Goal: Task Accomplishment & Management: Use online tool/utility

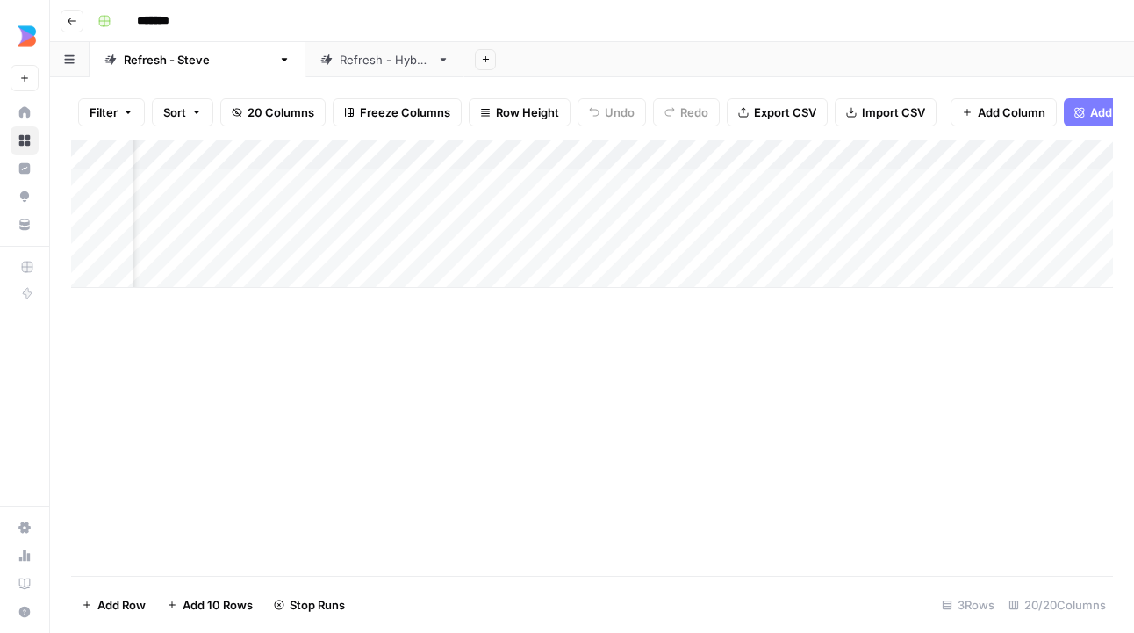
scroll to position [0, 2522]
click at [335, 154] on div "Add Column" at bounding box center [592, 213] width 1042 height 147
click at [340, 65] on div "Refresh - Hybrid" at bounding box center [385, 60] width 90 height 18
click at [345, 151] on div "Add Column" at bounding box center [592, 213] width 1042 height 147
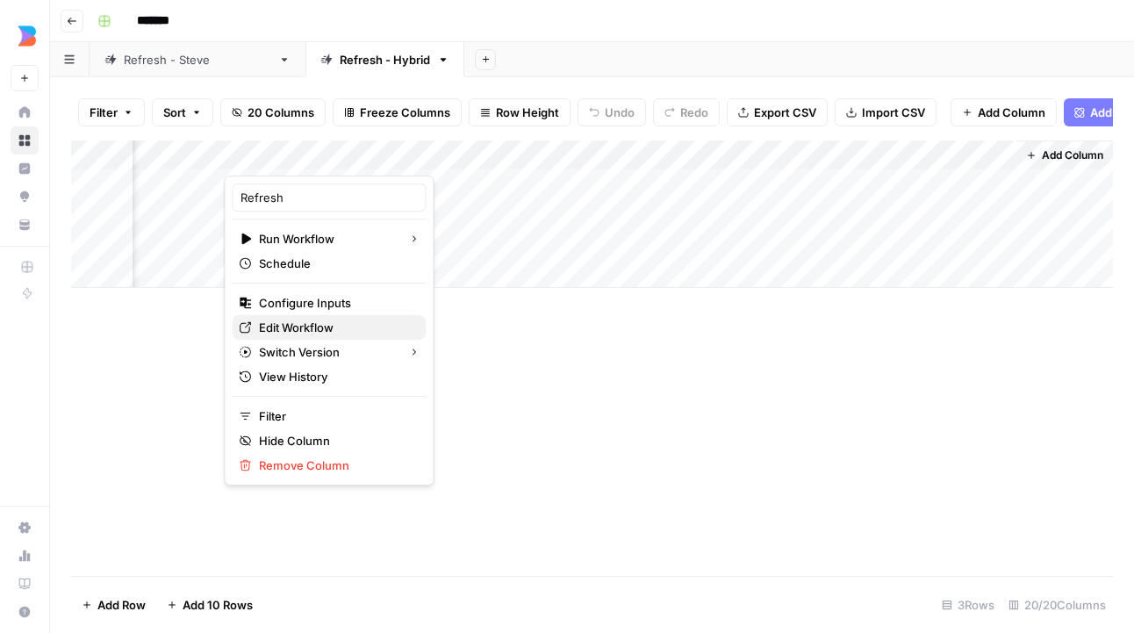
click at [320, 327] on span "Edit Workflow" at bounding box center [336, 328] width 154 height 18
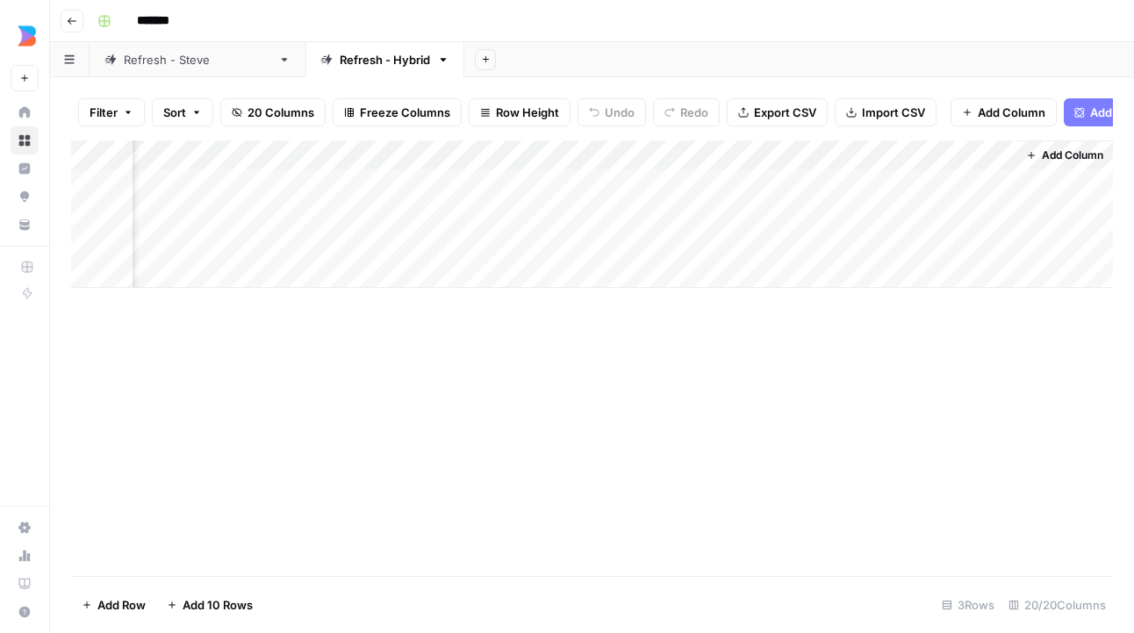
click at [340, 58] on div "Refresh - Hybrid" at bounding box center [385, 60] width 90 height 18
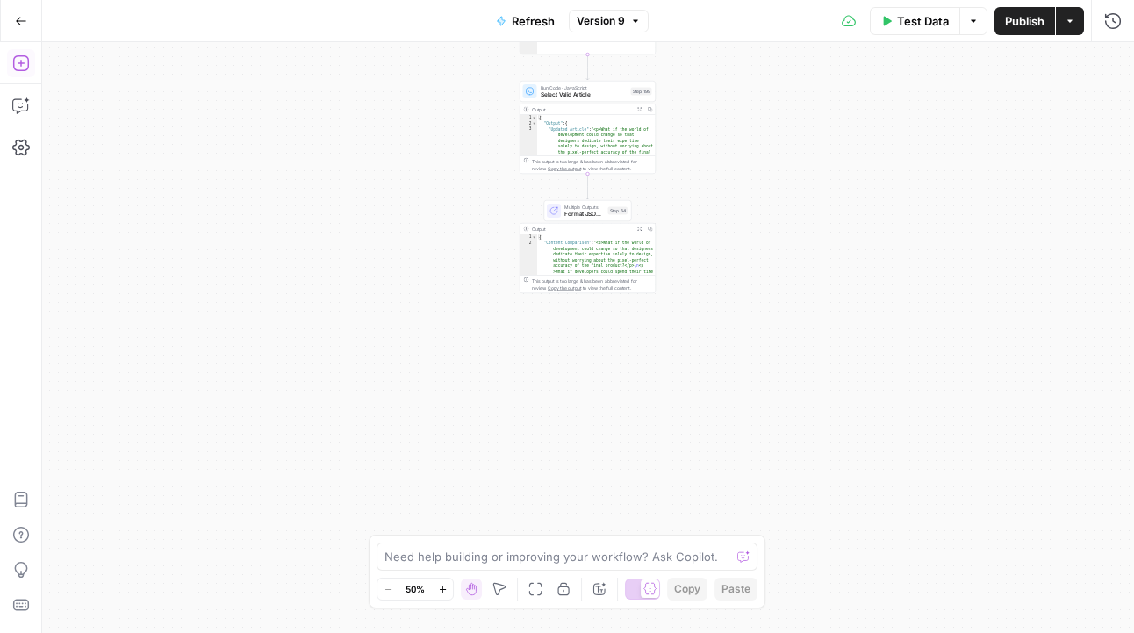
click at [20, 66] on icon "button" at bounding box center [20, 63] width 16 height 16
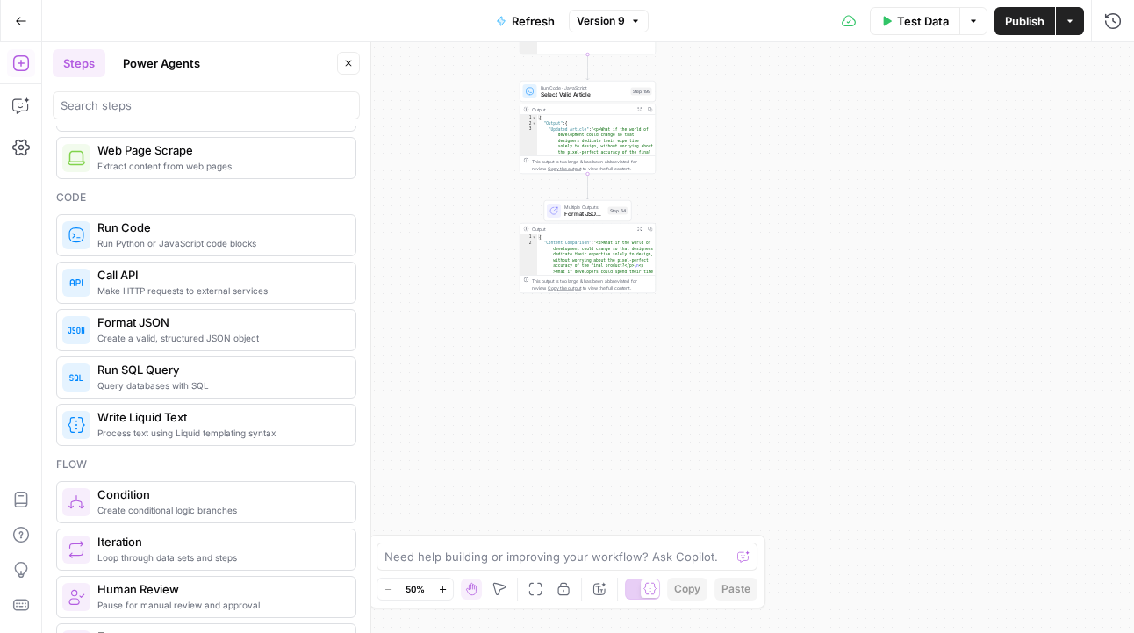
scroll to position [209, 0]
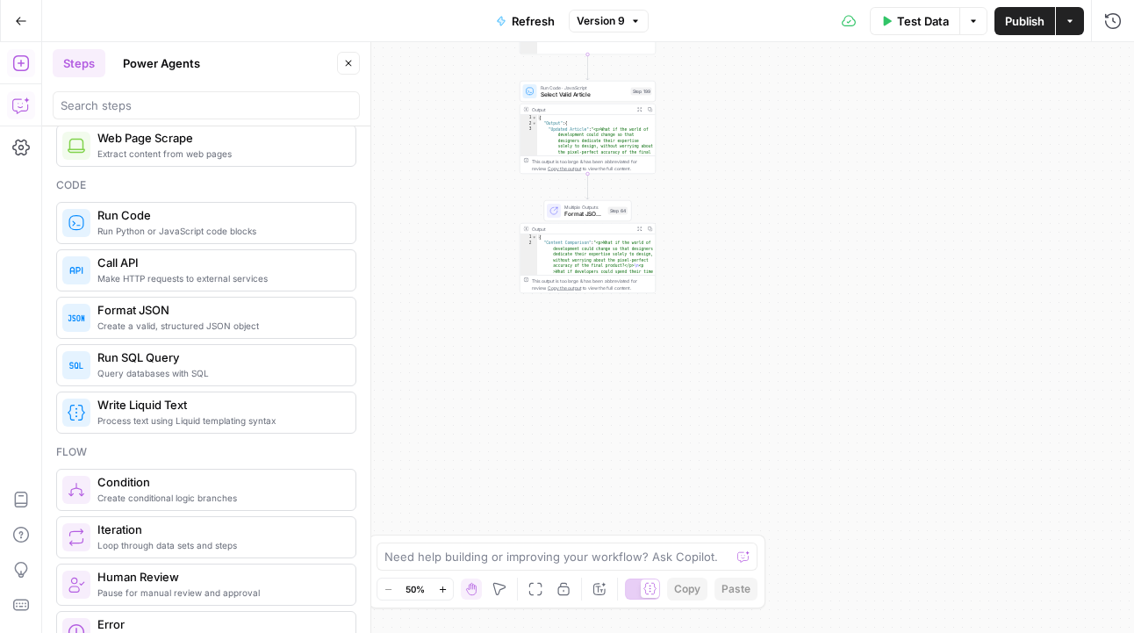
click at [28, 108] on icon "button" at bounding box center [21, 106] width 18 height 18
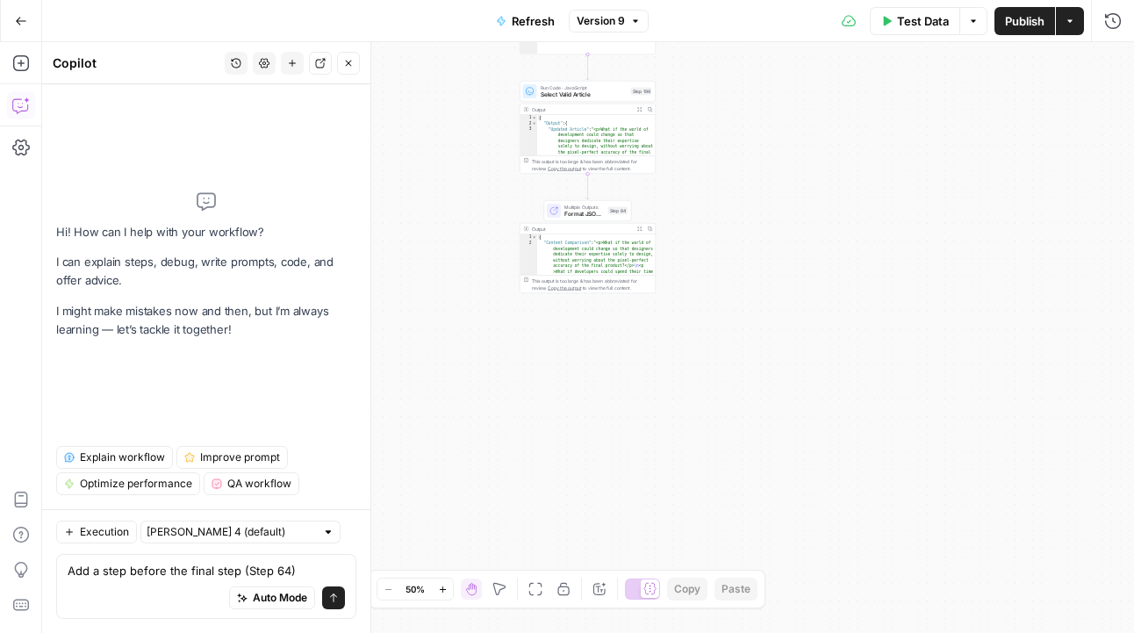
click at [456, 588] on div "Zoom Out 50% Zoom In Hand Move Fit to View Lock/Unlock Annotate Workflow Copy P…" at bounding box center [567, 589] width 381 height 23
click at [453, 588] on button "Zoom In" at bounding box center [442, 588] width 21 height 21
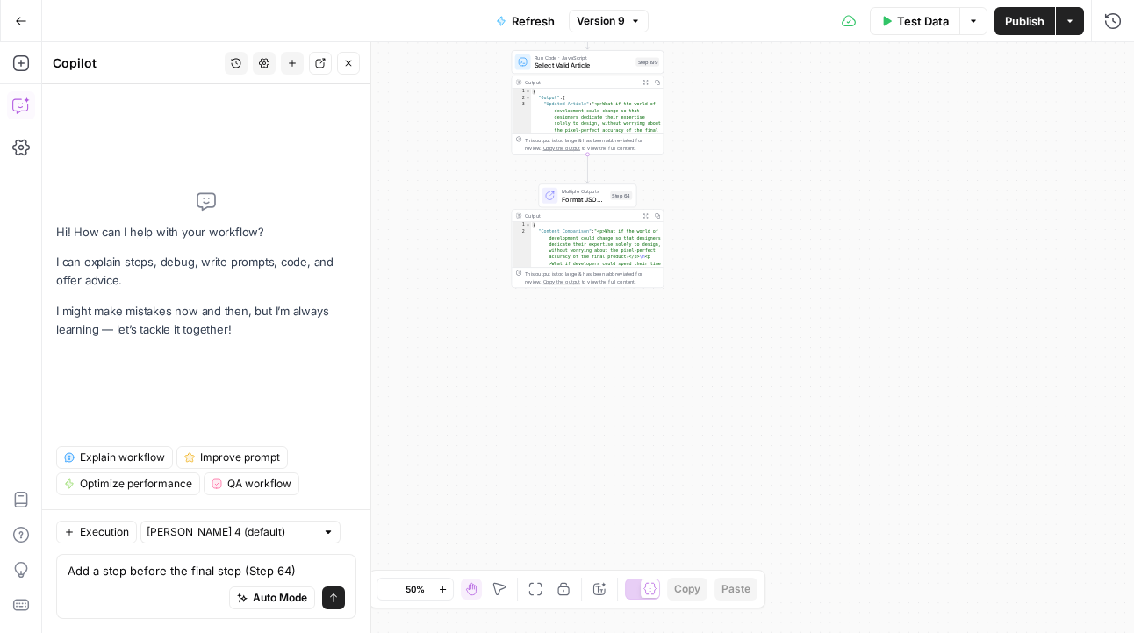
click at [453, 588] on button "Zoom In" at bounding box center [442, 588] width 21 height 21
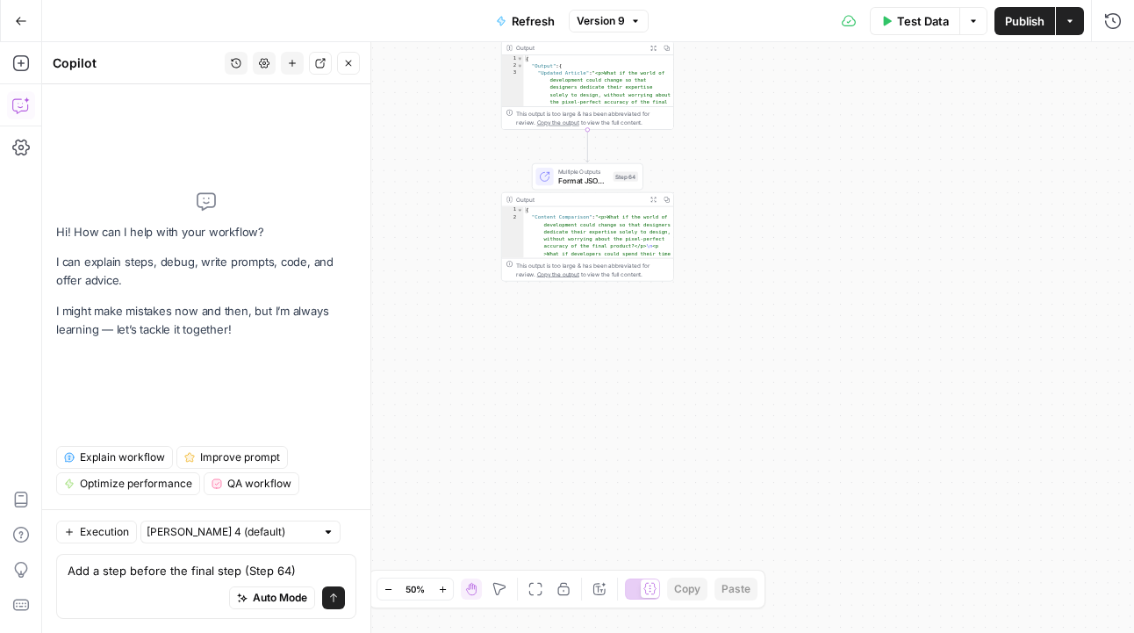
click at [453, 588] on button "Zoom In" at bounding box center [442, 588] width 21 height 21
click at [452, 590] on button "Zoom In" at bounding box center [442, 588] width 21 height 21
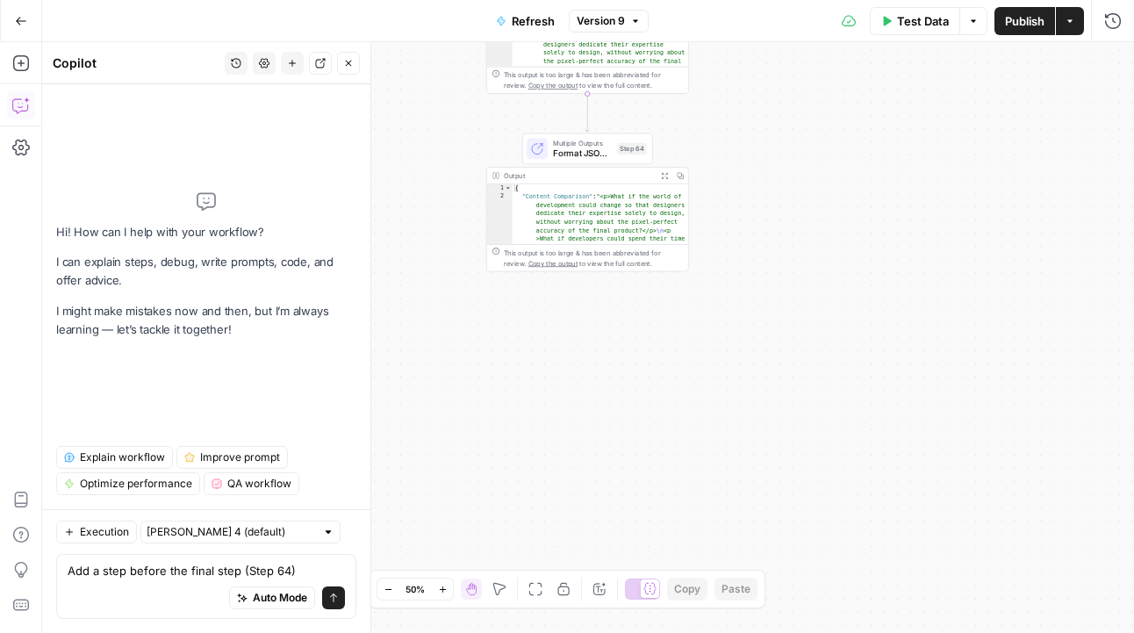
click at [452, 590] on button "Zoom In" at bounding box center [442, 588] width 21 height 21
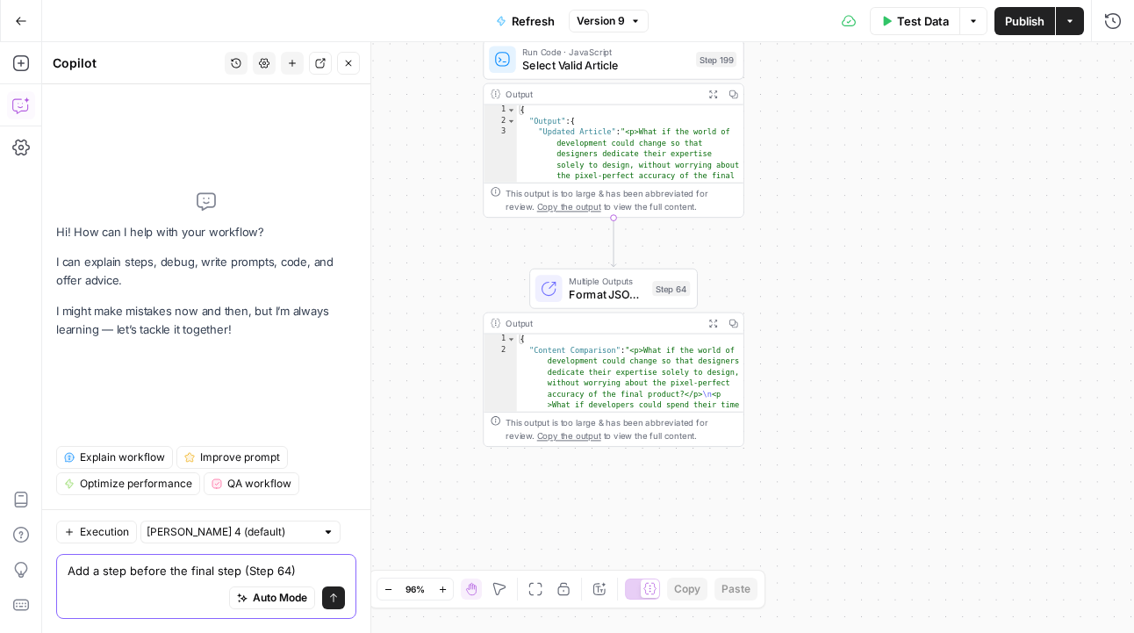
click at [309, 571] on textarea "Add a step before the final step (Step 64)" at bounding box center [206, 571] width 277 height 18
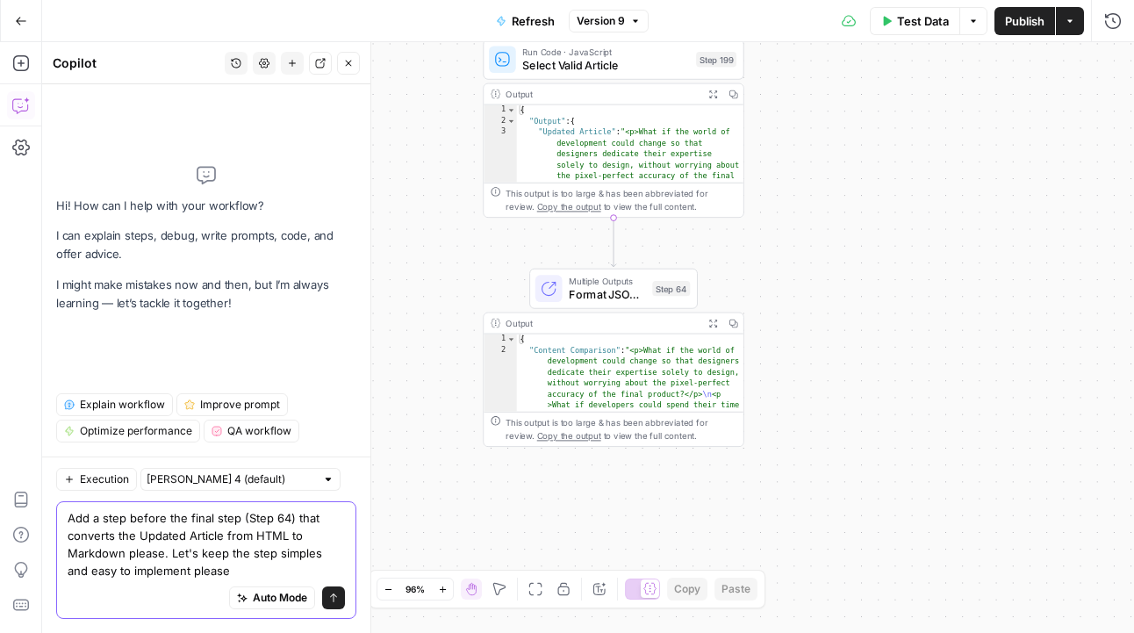
type textarea "Add a step before the final step (Step 64) that converts the Updated Article fr…"
click at [341, 604] on button "Send" at bounding box center [333, 597] width 23 height 23
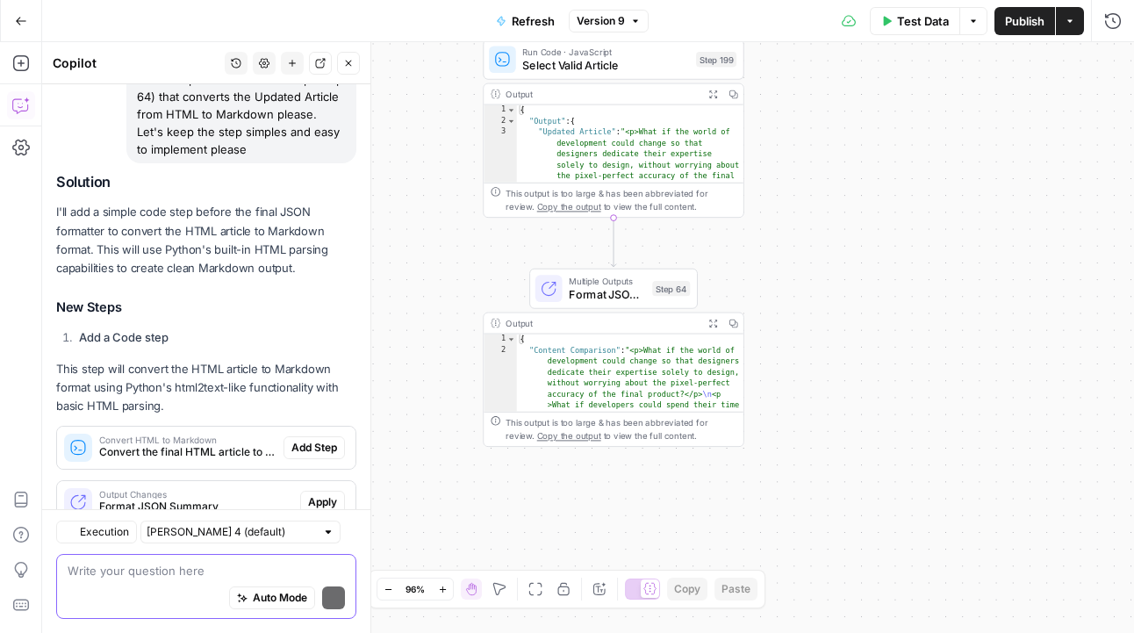
scroll to position [217, 0]
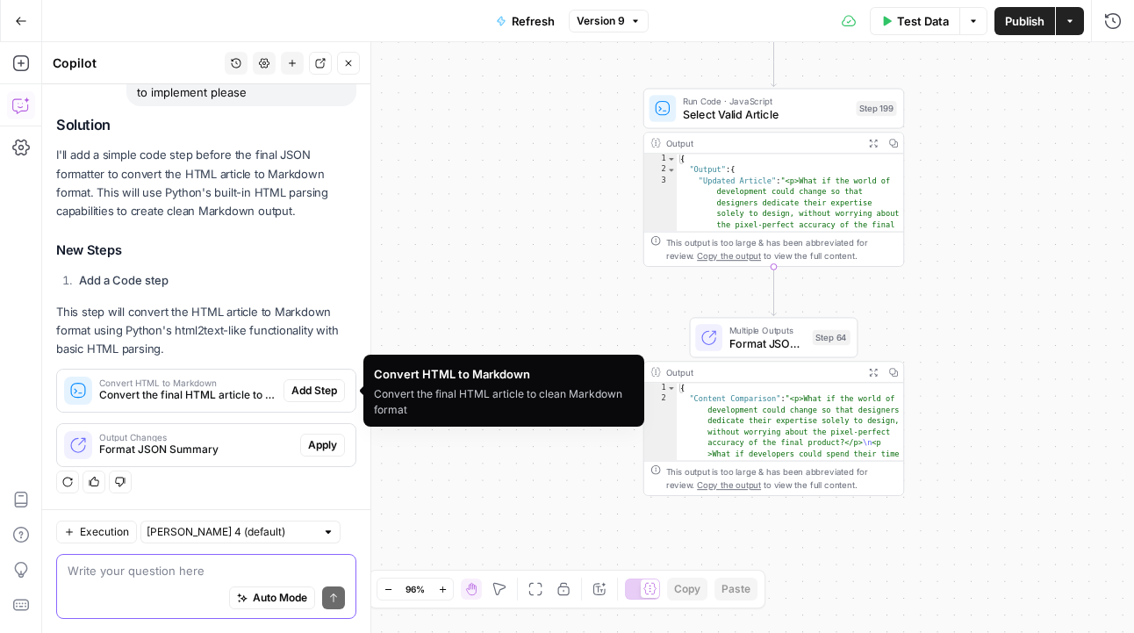
click at [202, 400] on span "Convert the final HTML article to clean Markdown format" at bounding box center [187, 395] width 177 height 16
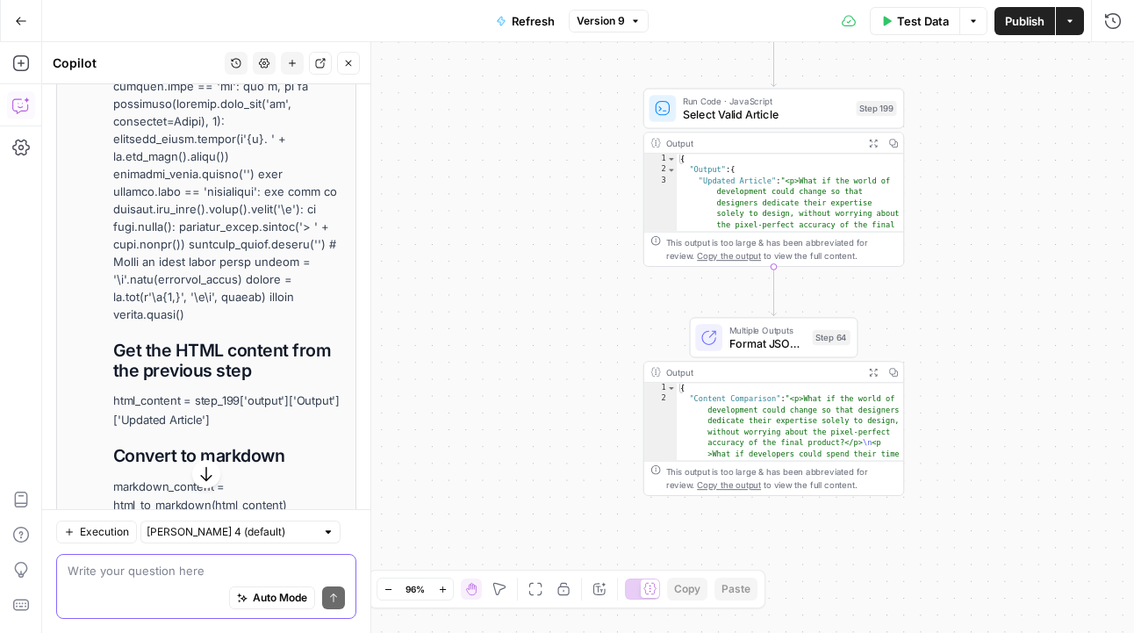
scroll to position [1500, 0]
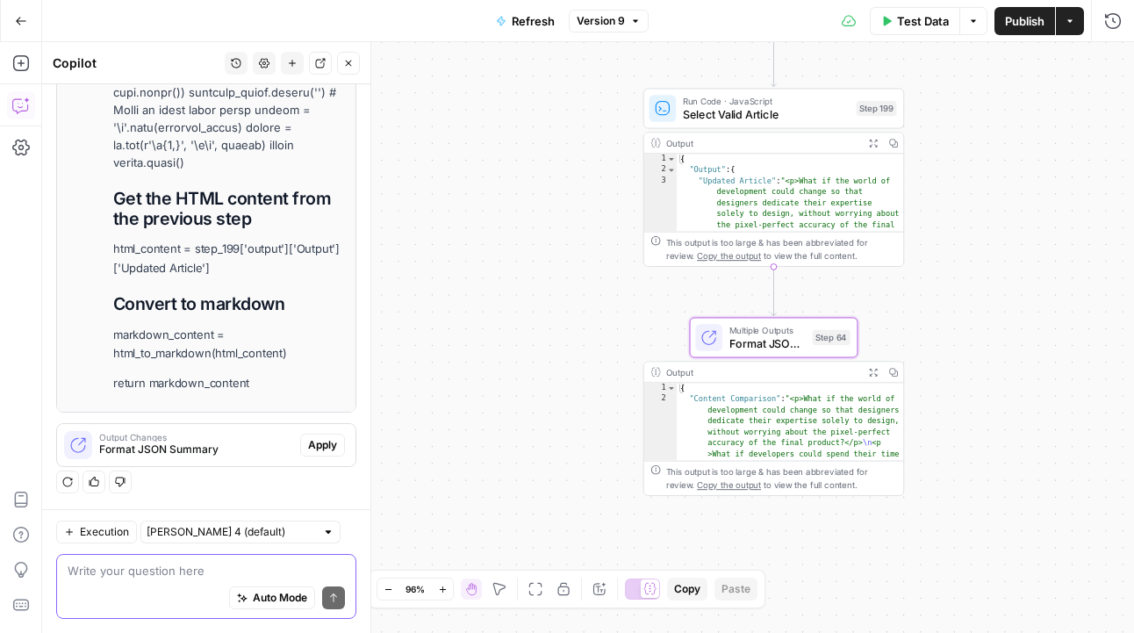
click at [237, 451] on span "Format JSON Summary" at bounding box center [196, 450] width 194 height 16
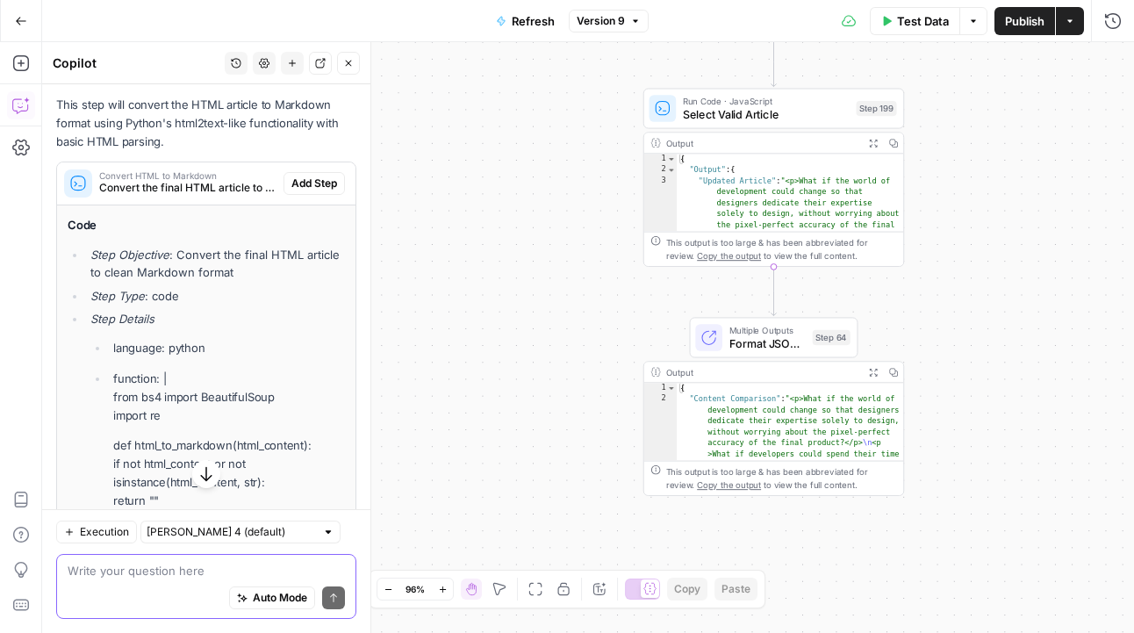
scroll to position [445, 0]
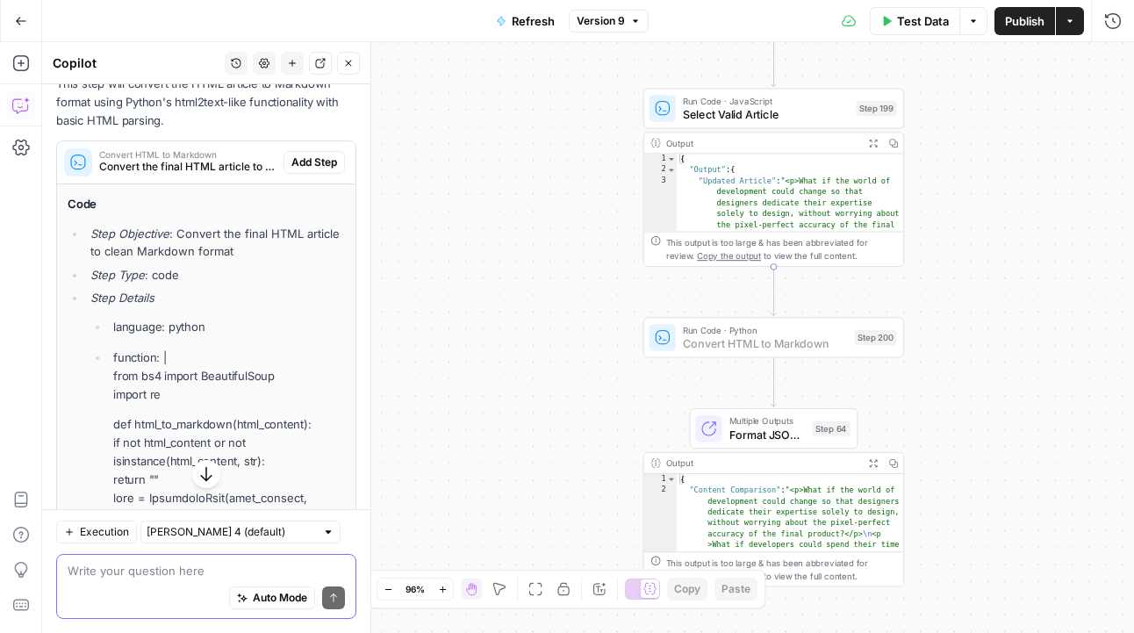
click at [305, 163] on span "Add Step" at bounding box center [314, 162] width 46 height 16
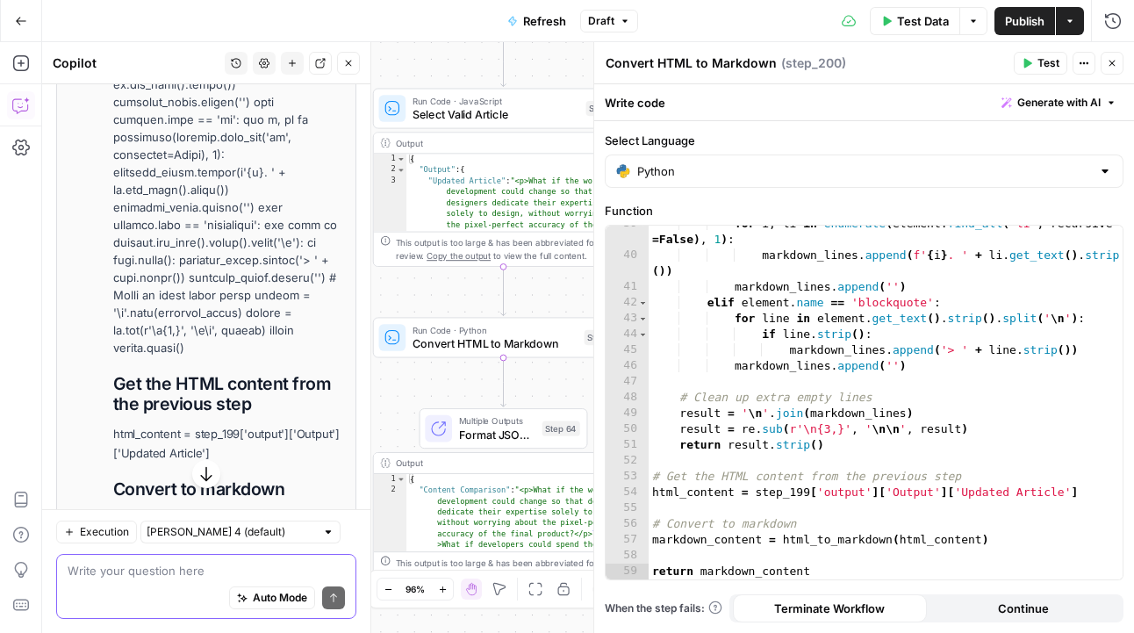
scroll to position [1371, 0]
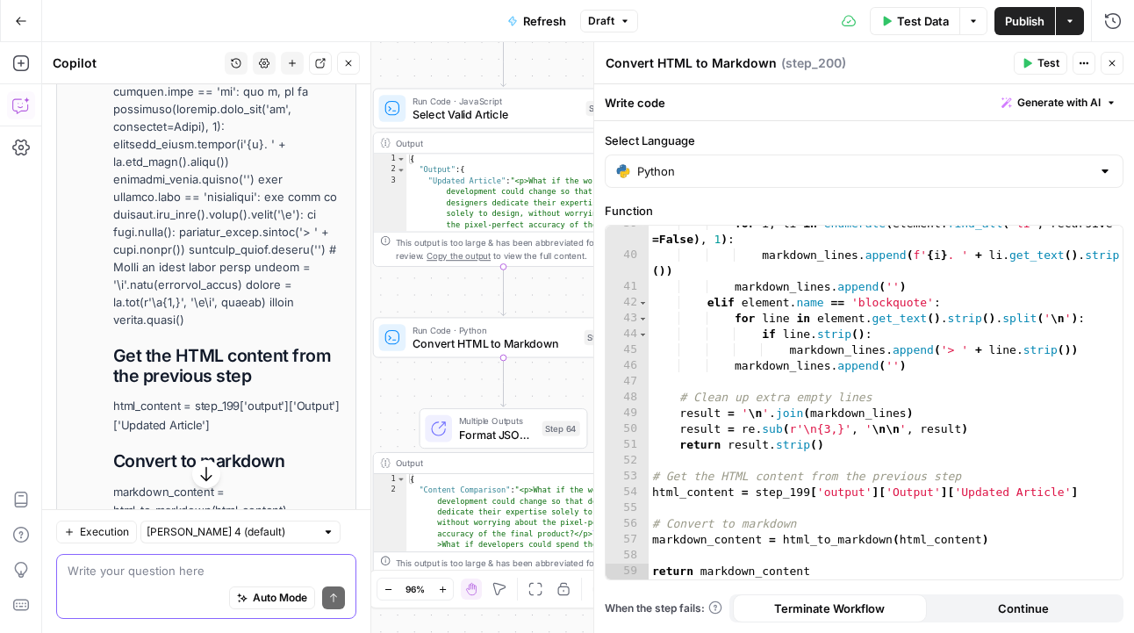
click at [157, 568] on textarea at bounding box center [206, 571] width 277 height 18
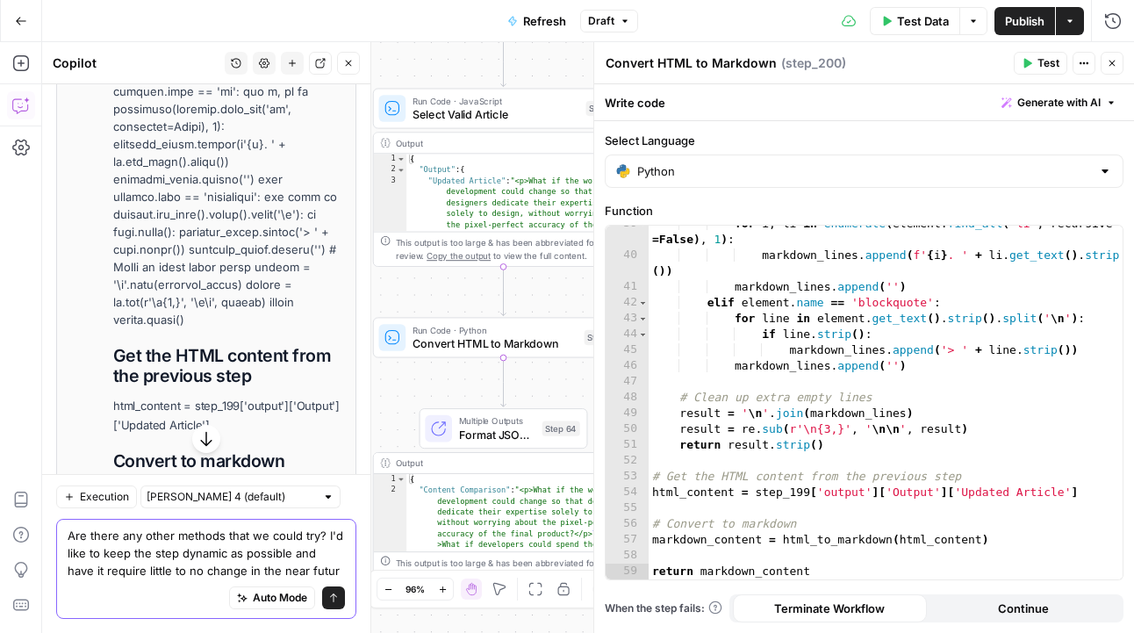
type textarea "Are there any other methods that we could try? I'd like to keep the step dynami…"
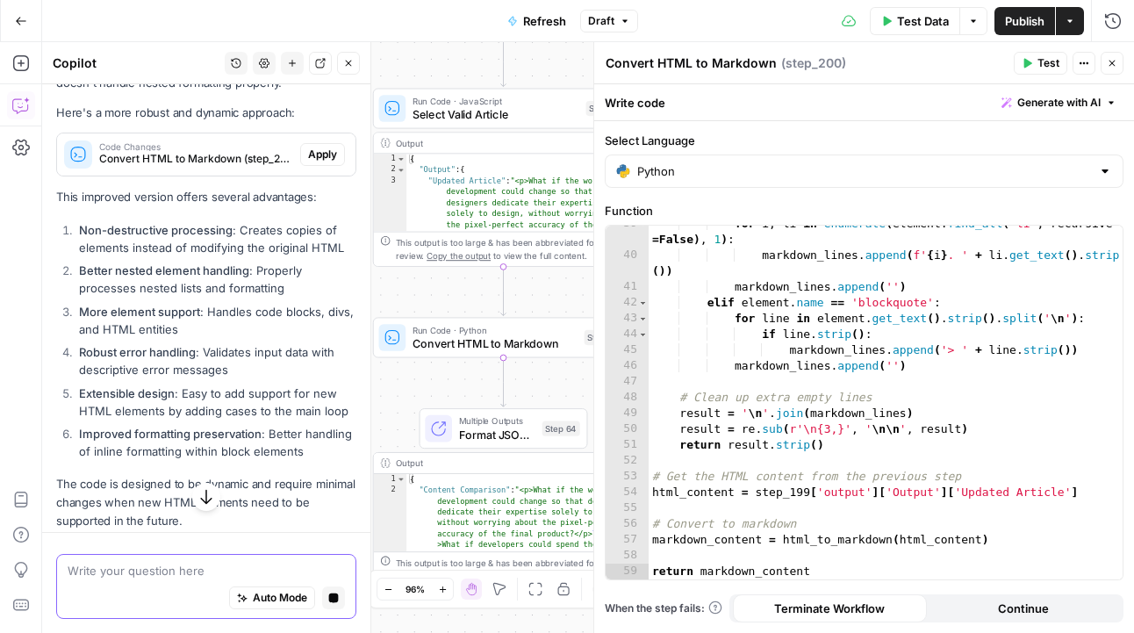
scroll to position [2255, 0]
click at [223, 567] on textarea at bounding box center [206, 571] width 277 height 18
type textarea "A"
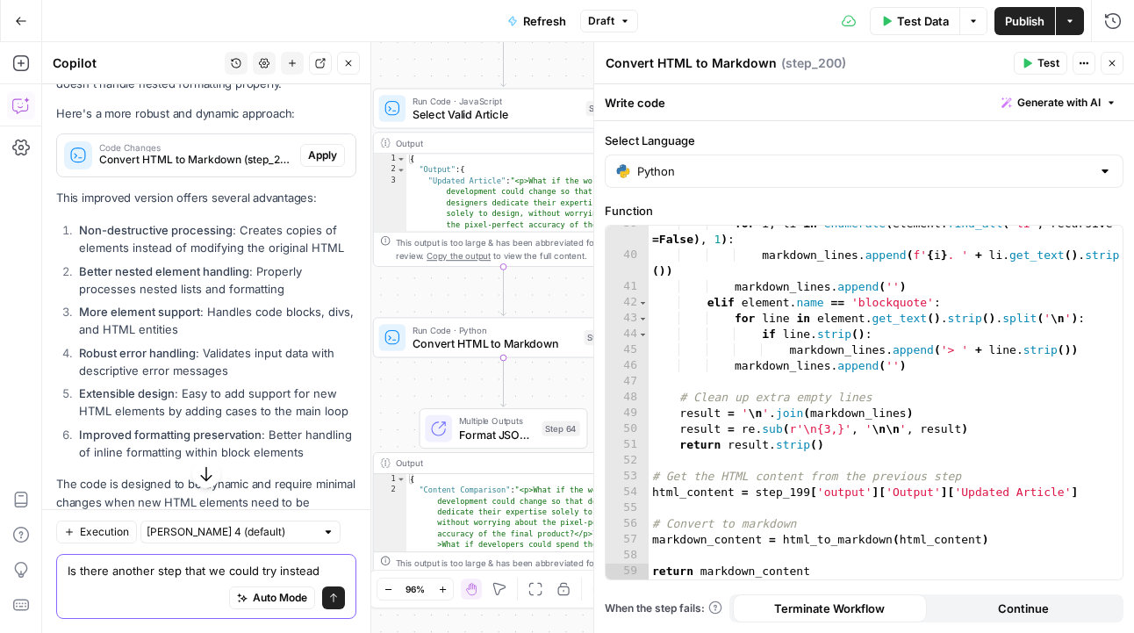
type textarea "Is there another step that we could try instead?"
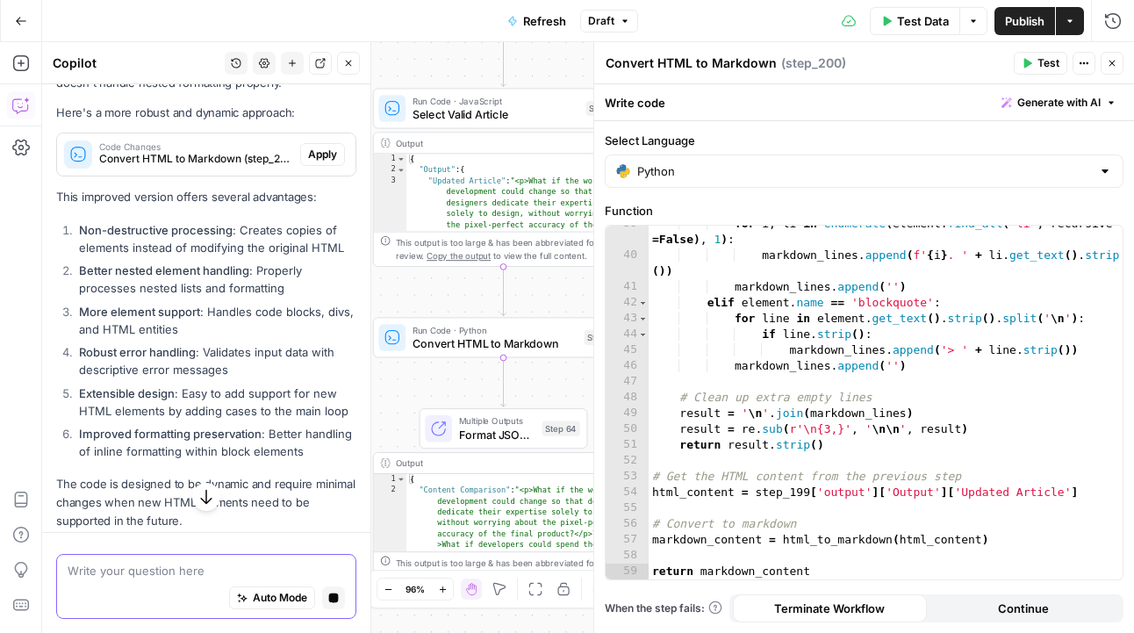
scroll to position [2317, 0]
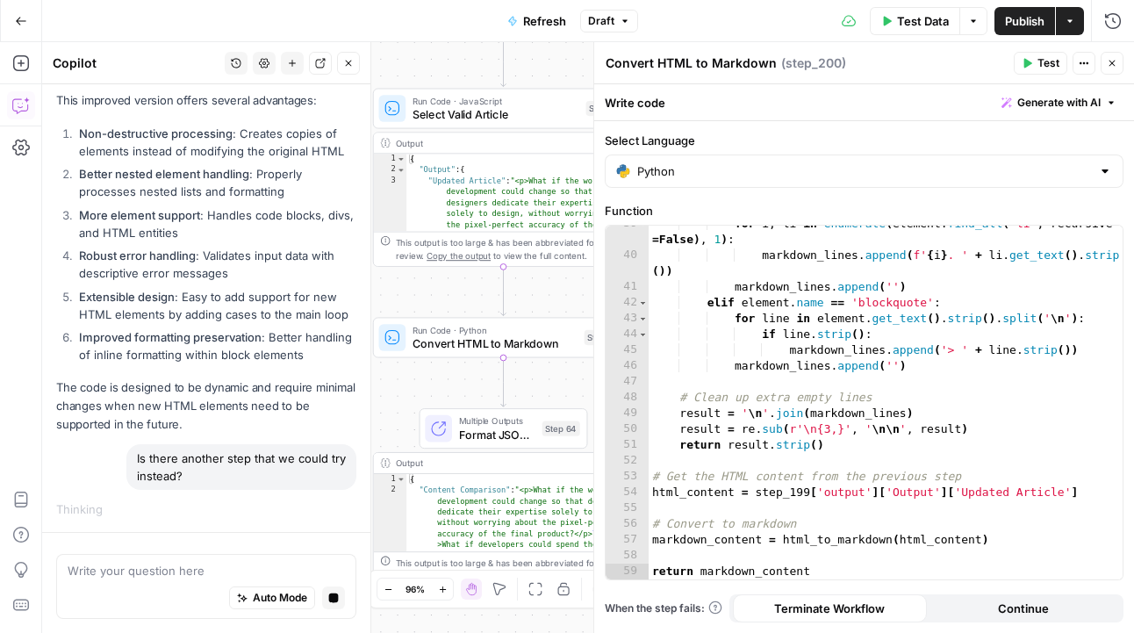
click at [1119, 67] on button "Close" at bounding box center [1112, 63] width 23 height 23
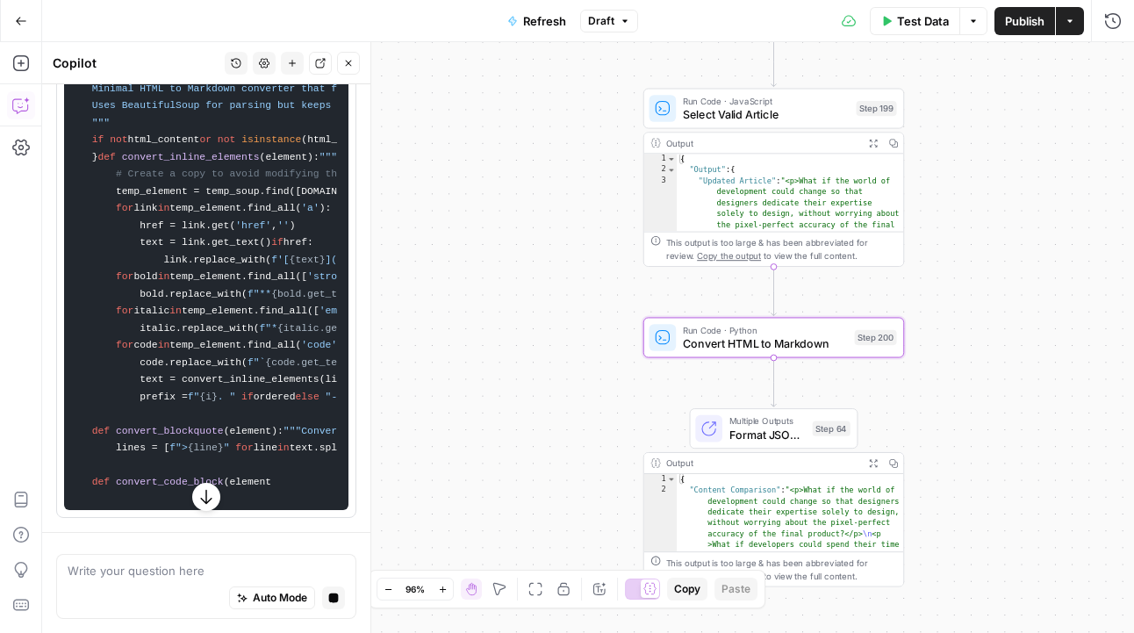
scroll to position [0, 0]
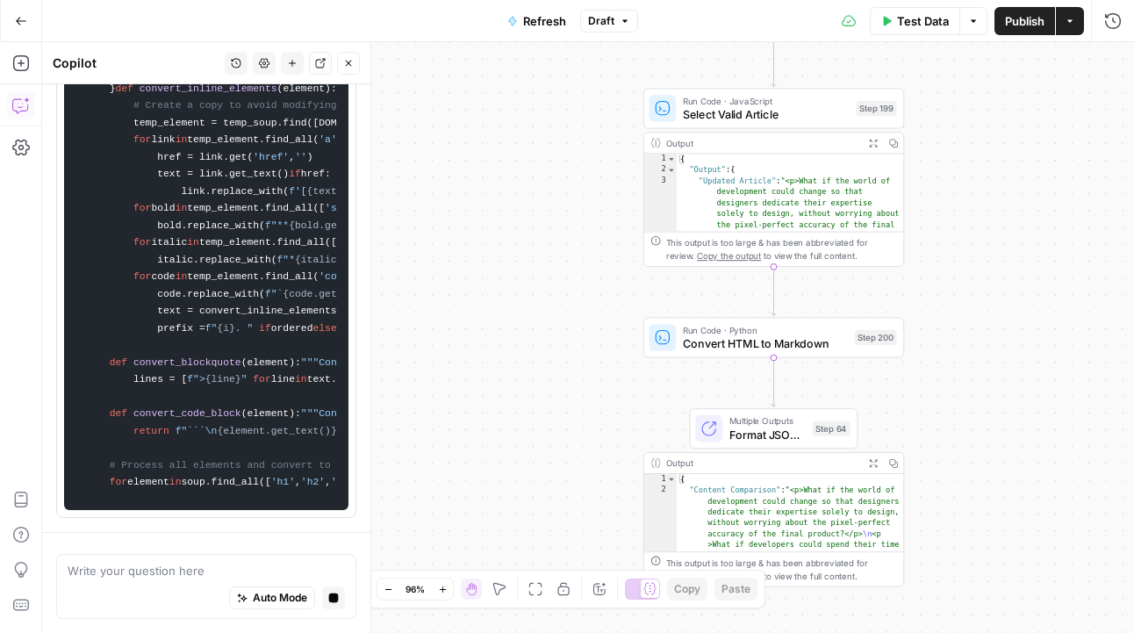
drag, startPoint x: 192, startPoint y: 561, endPoint x: 119, endPoint y: 536, distance: 77.7
click at [165, 555] on div "Write your question here Auto Mode Stop generating" at bounding box center [206, 586] width 300 height 65
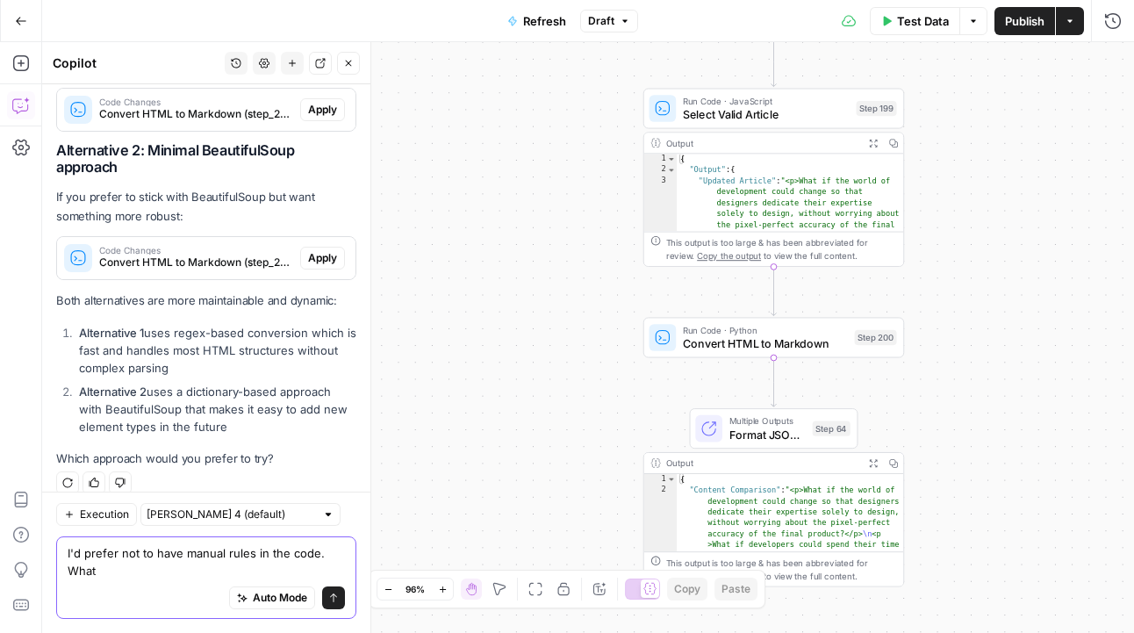
scroll to position [2942, 0]
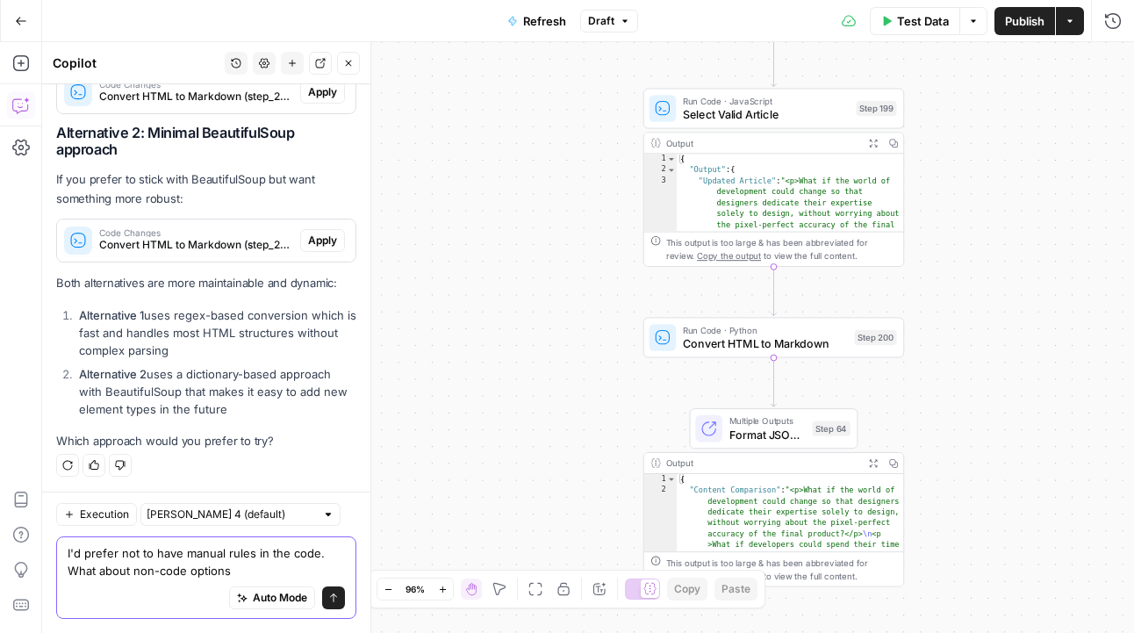
type textarea "I'd prefer not to have manual rules in the code. What about non-code options?"
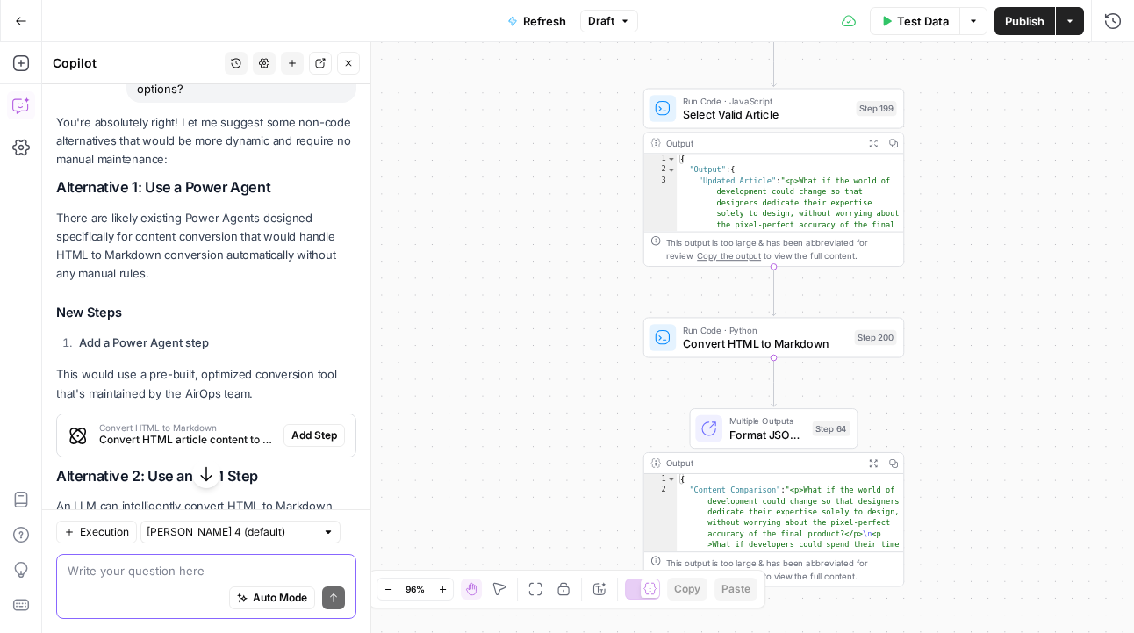
scroll to position [3384, 0]
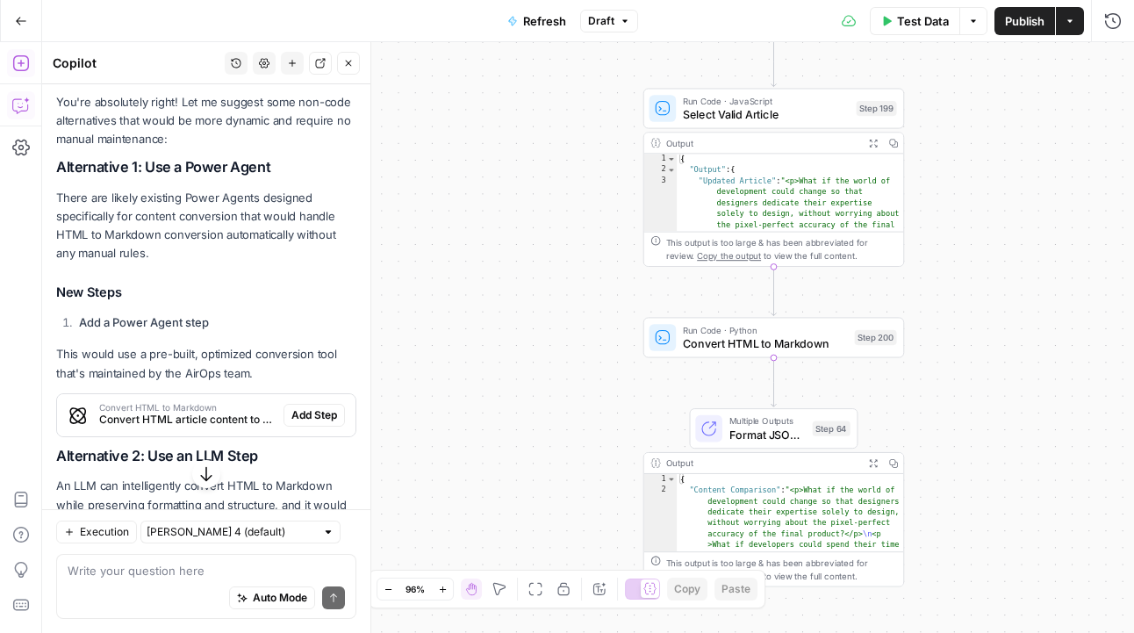
drag, startPoint x: 18, startPoint y: 56, endPoint x: 77, endPoint y: 75, distance: 61.6
click at [18, 57] on icon "button" at bounding box center [21, 63] width 18 height 18
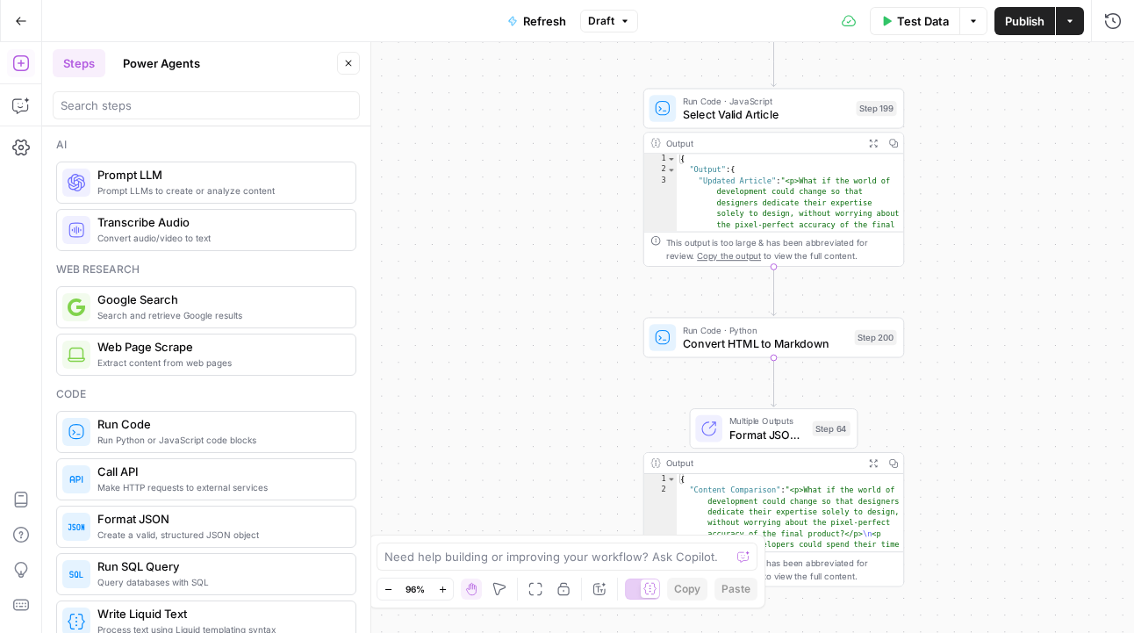
click at [172, 73] on button "Power Agents" at bounding box center [161, 63] width 98 height 28
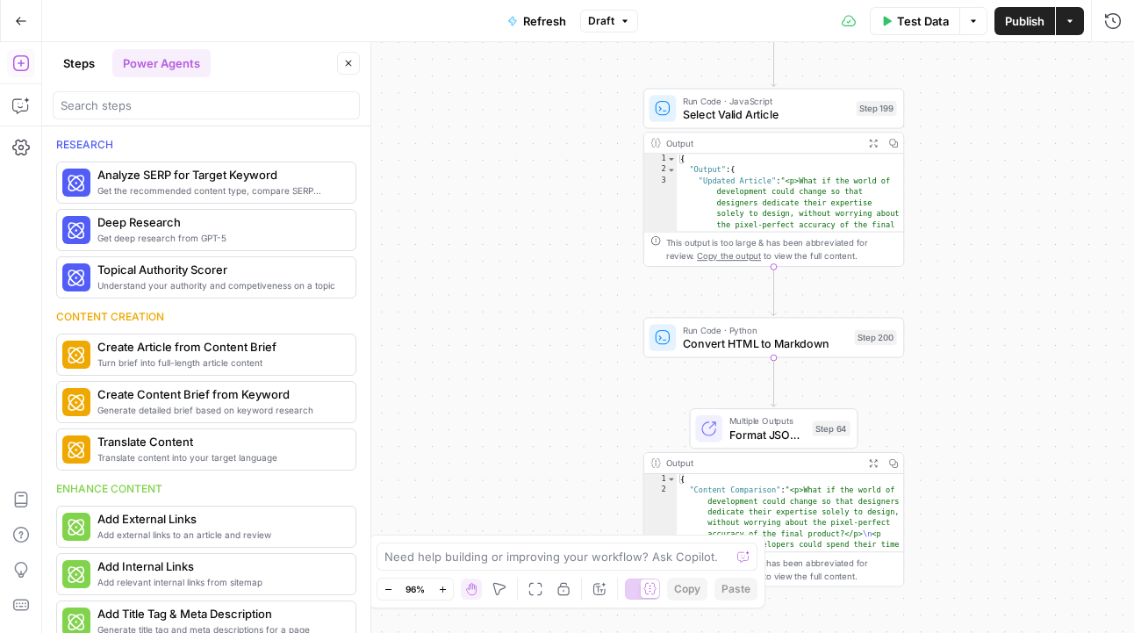
click at [188, 114] on div at bounding box center [206, 105] width 307 height 28
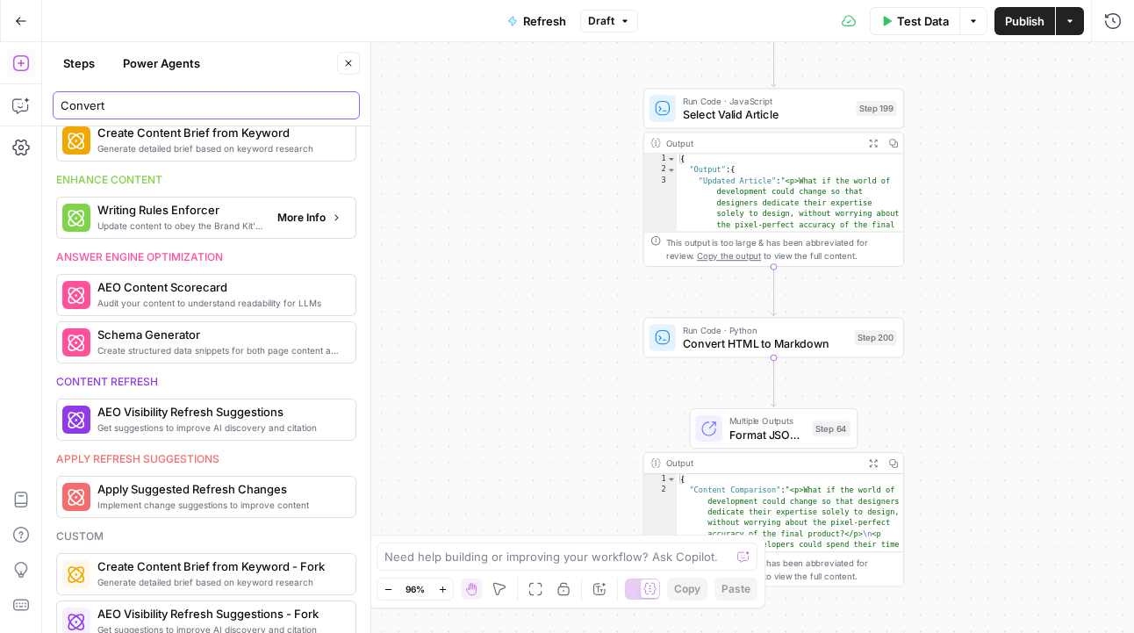
scroll to position [942, 0]
type input "Convert"
click at [19, 99] on icon "button" at bounding box center [19, 106] width 15 height 14
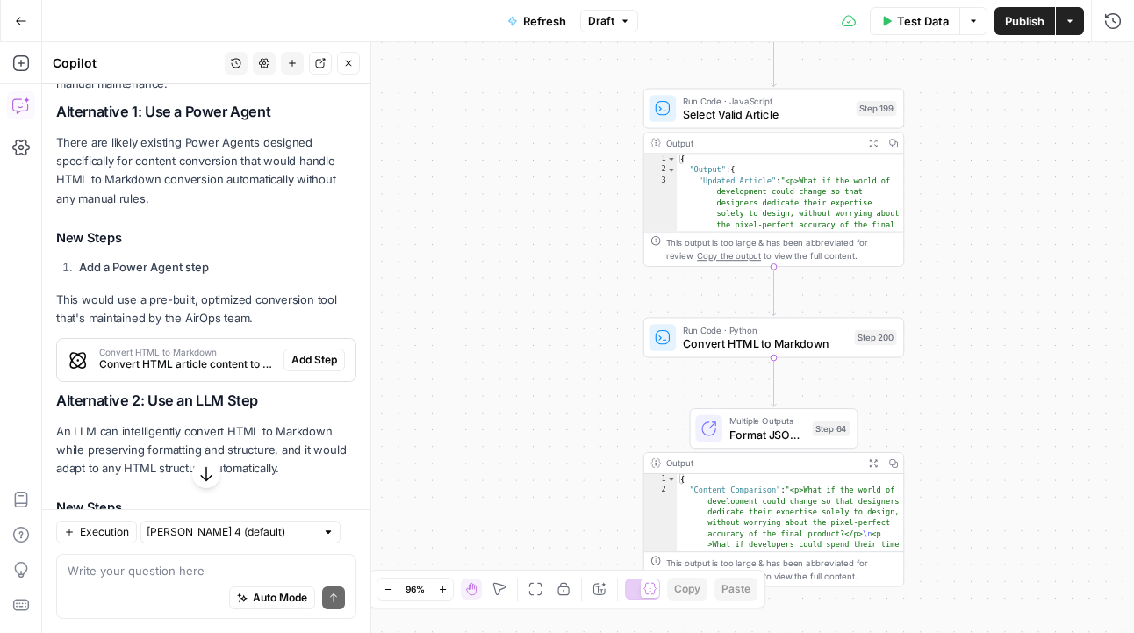
scroll to position [2013, 0]
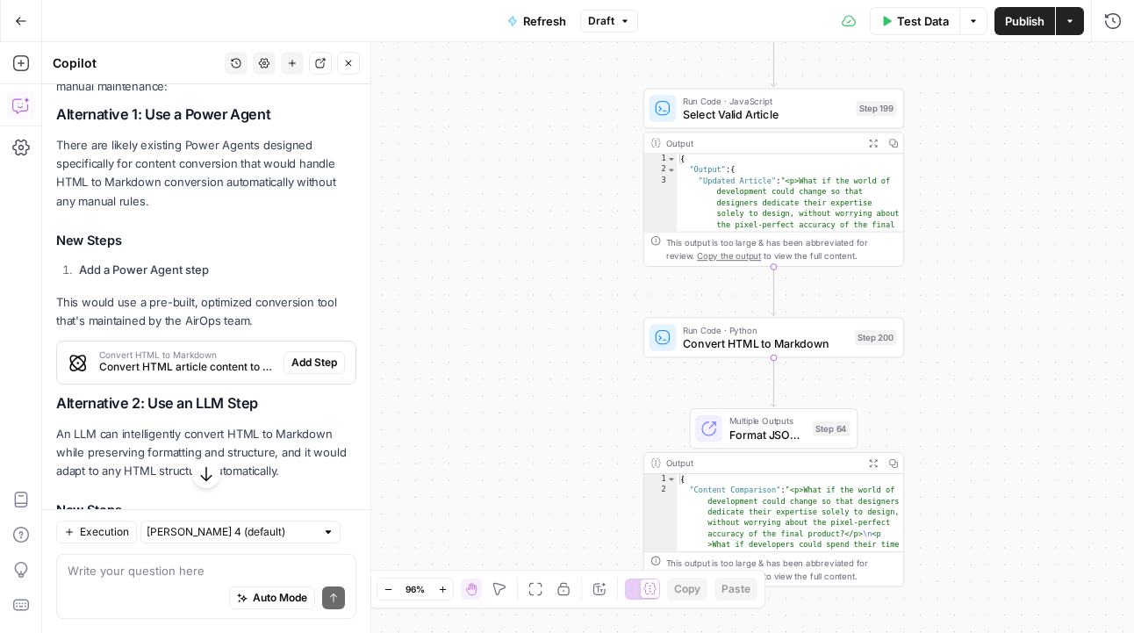
click at [223, 359] on span "Convert HTML article content to Markdown format using a specialized conversion …" at bounding box center [187, 367] width 177 height 16
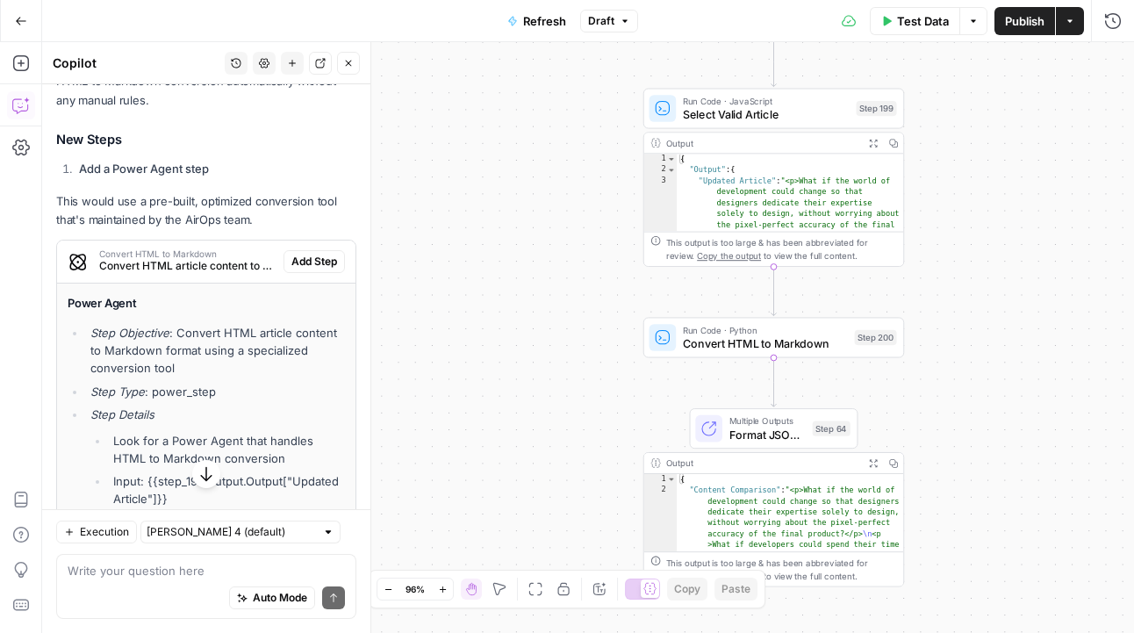
scroll to position [2100, 0]
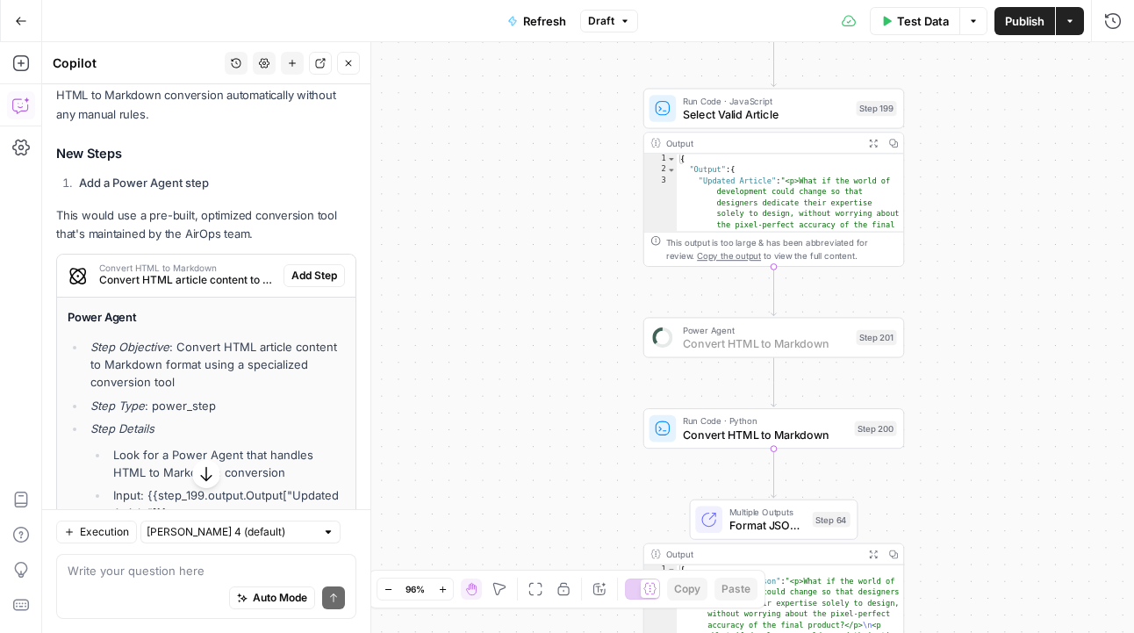
click at [326, 274] on span "Add Step" at bounding box center [314, 276] width 46 height 16
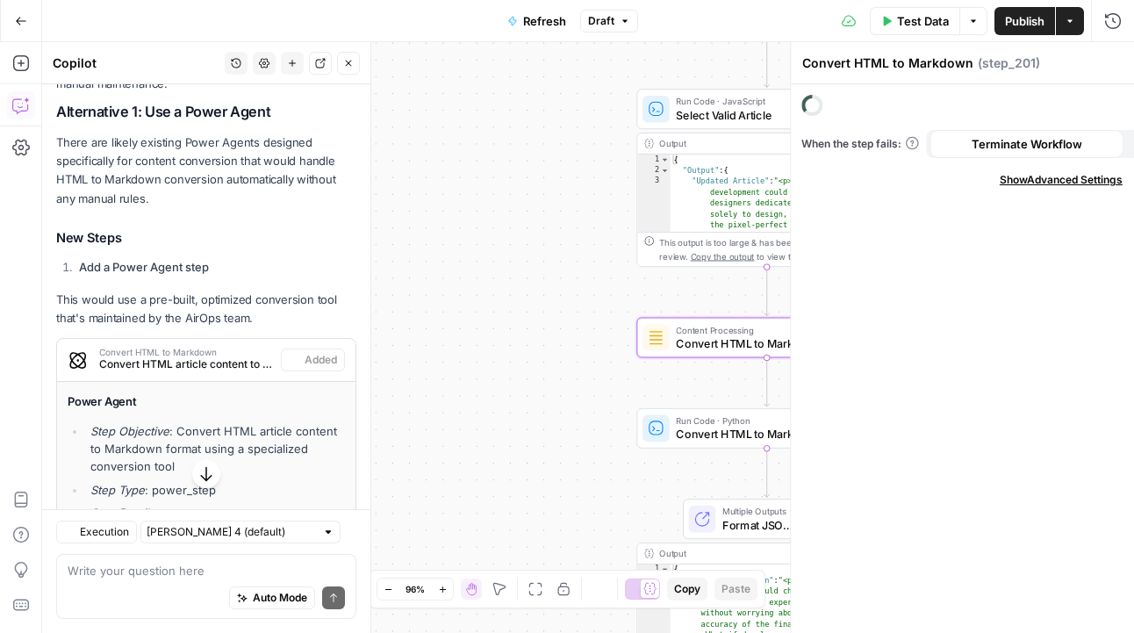
scroll to position [2184, 0]
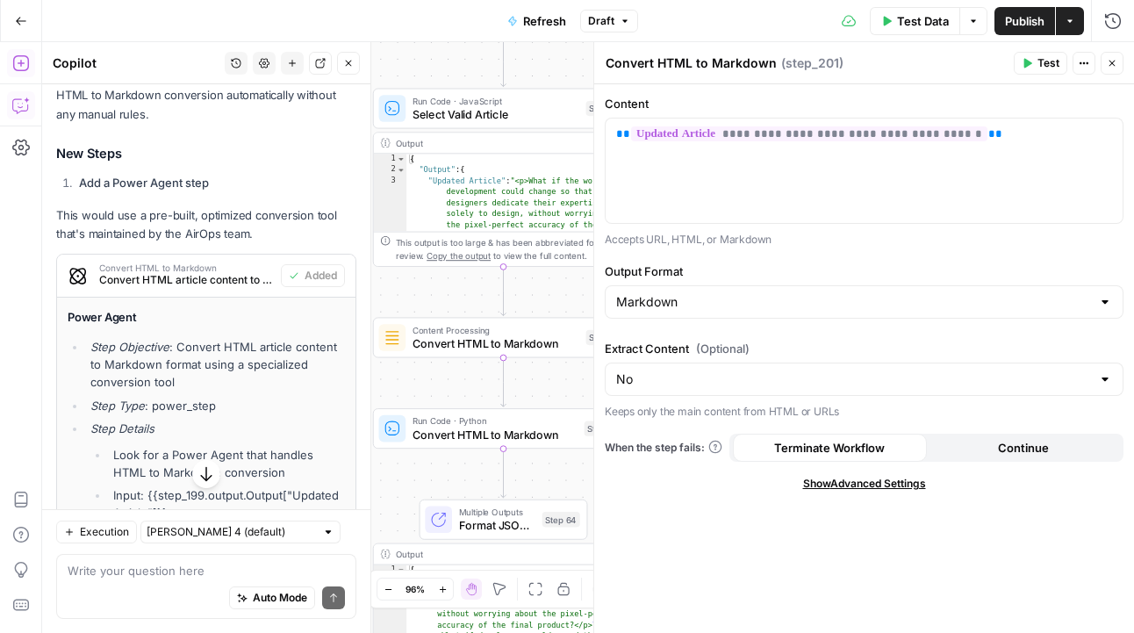
click at [25, 63] on icon "button" at bounding box center [21, 63] width 18 height 18
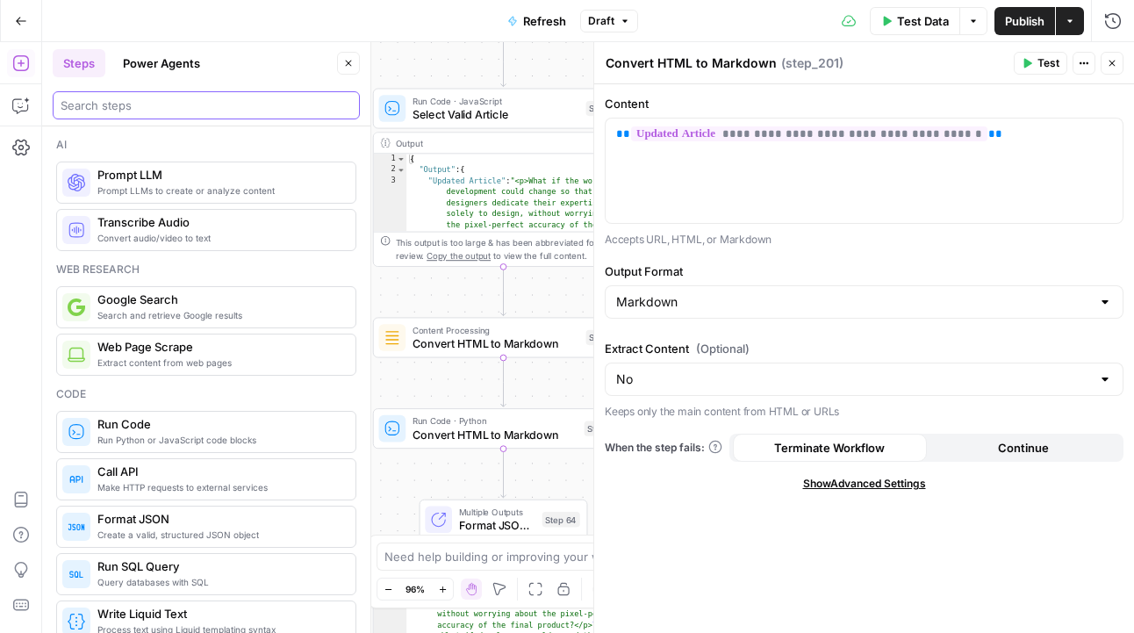
click at [132, 99] on input "search" at bounding box center [206, 106] width 291 height 18
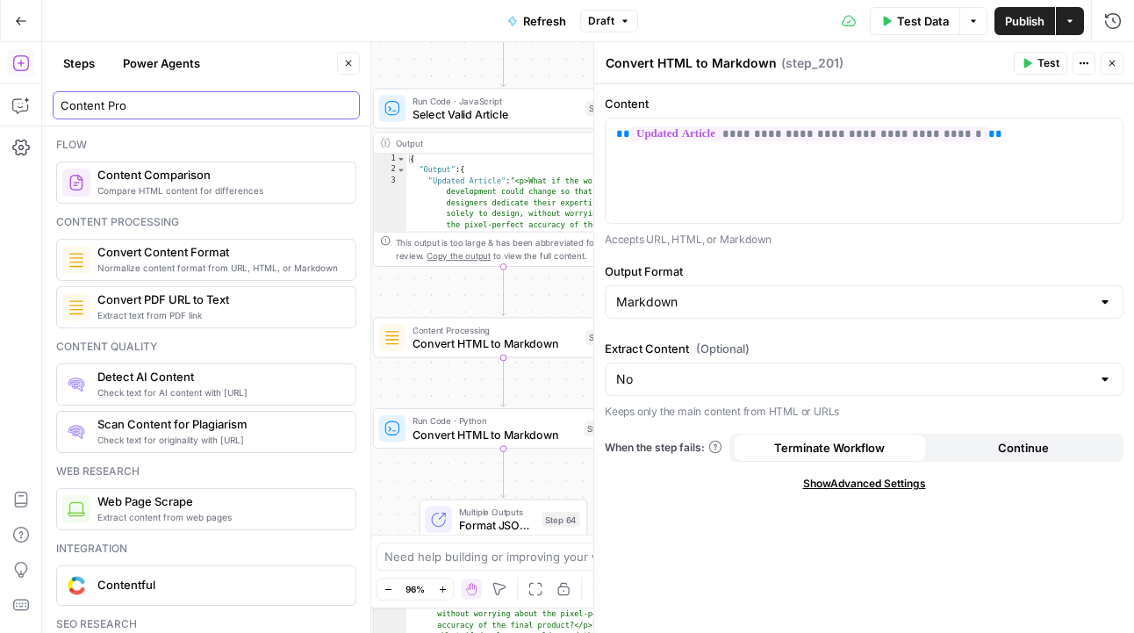
type input "Content Pro"
click at [210, 263] on span "Normalize content format from URL, HTML, or Markdown" at bounding box center [219, 268] width 244 height 14
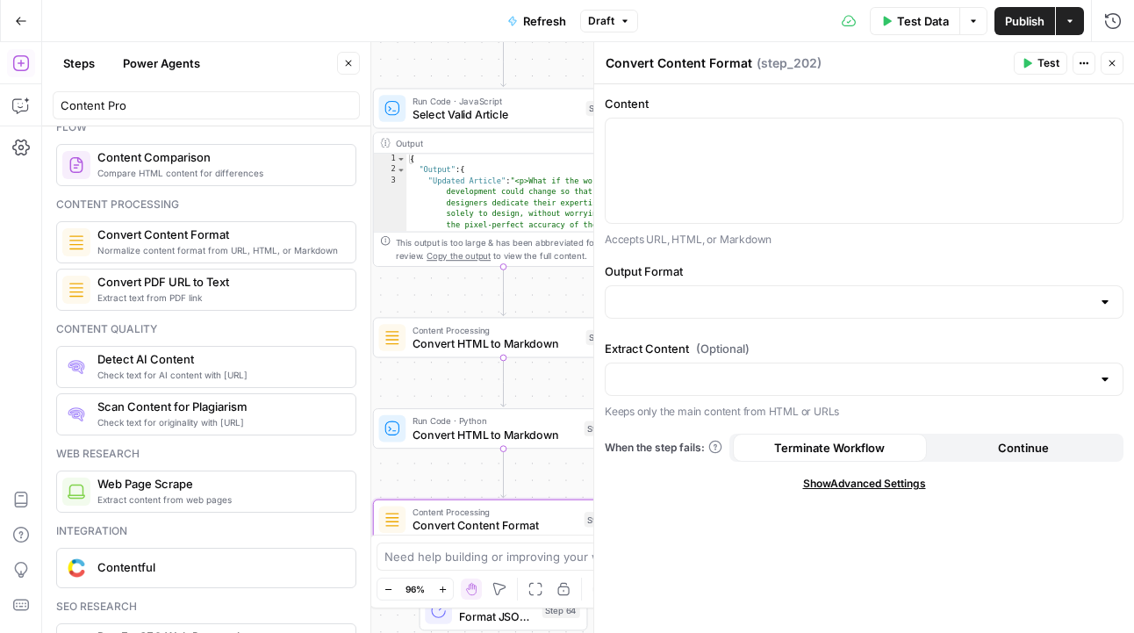
scroll to position [0, 0]
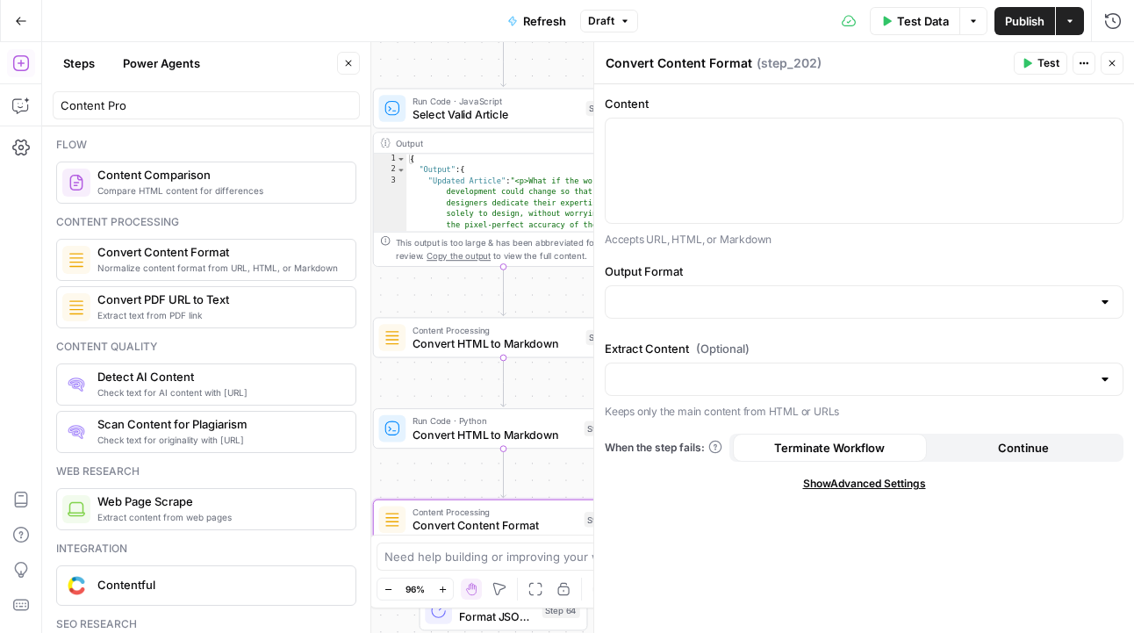
click at [173, 63] on button "Power Agents" at bounding box center [161, 63] width 98 height 28
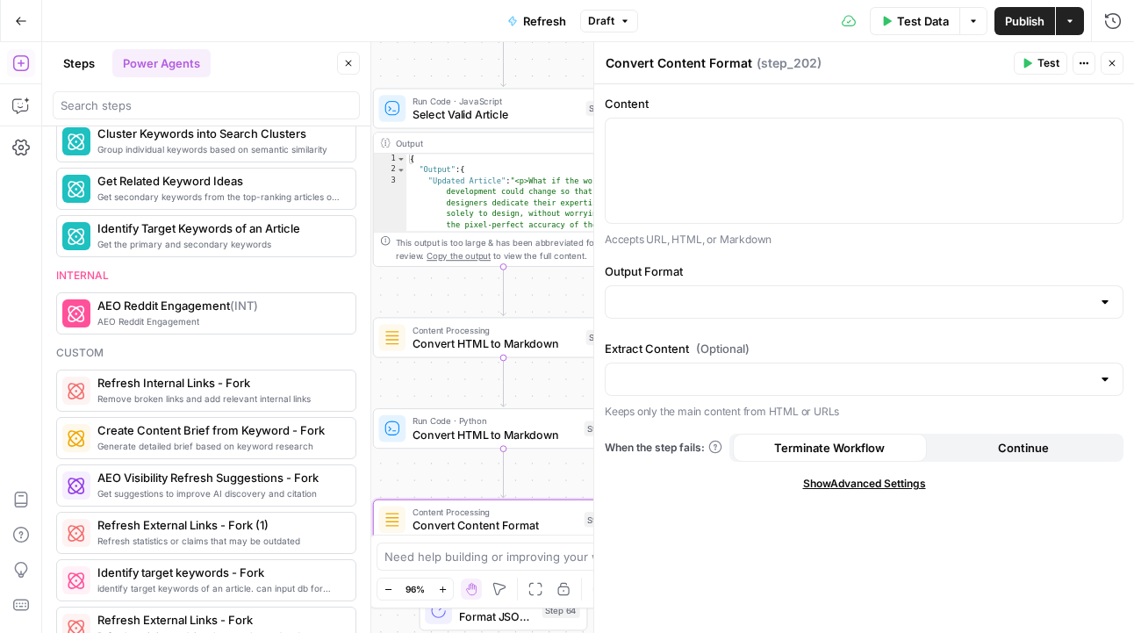
scroll to position [1289, 0]
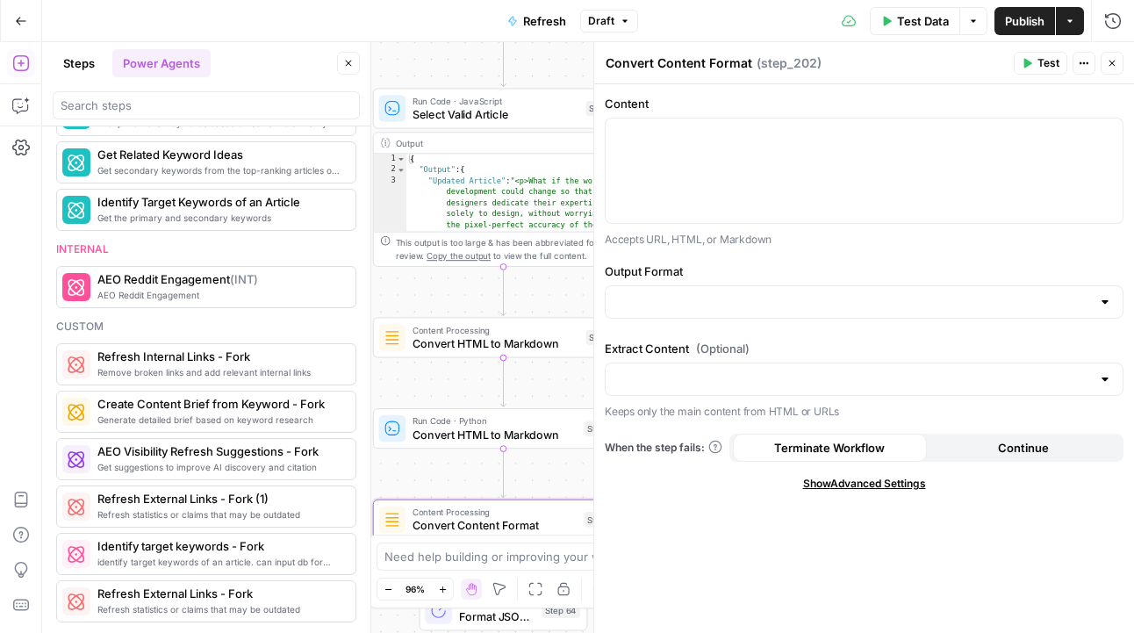
click at [88, 66] on button "Steps" at bounding box center [79, 63] width 53 height 28
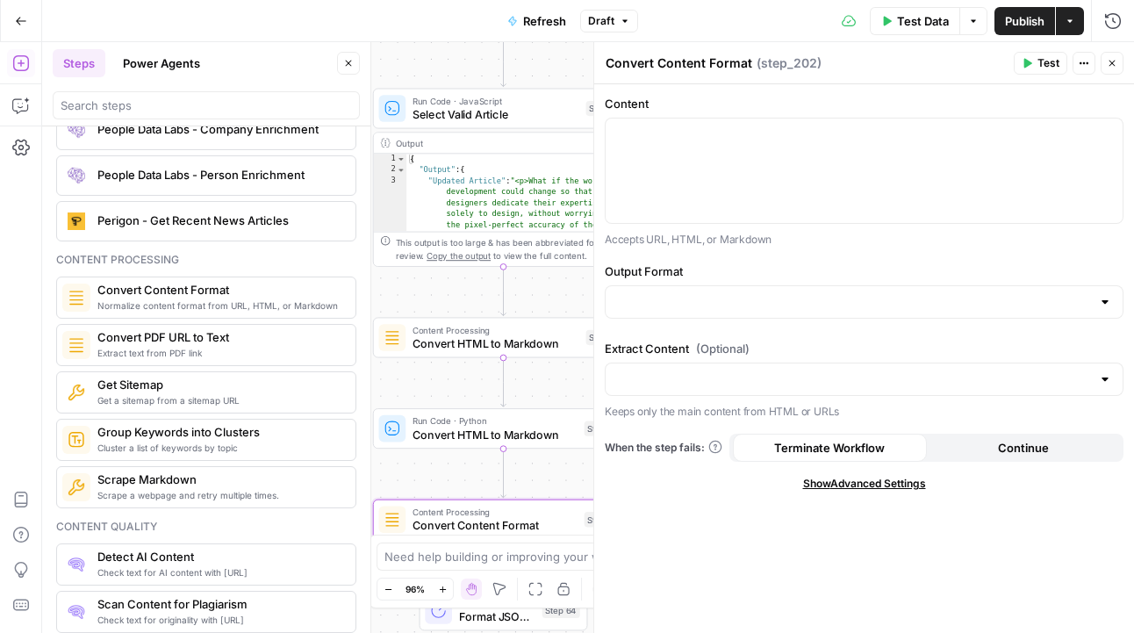
scroll to position [2783, 0]
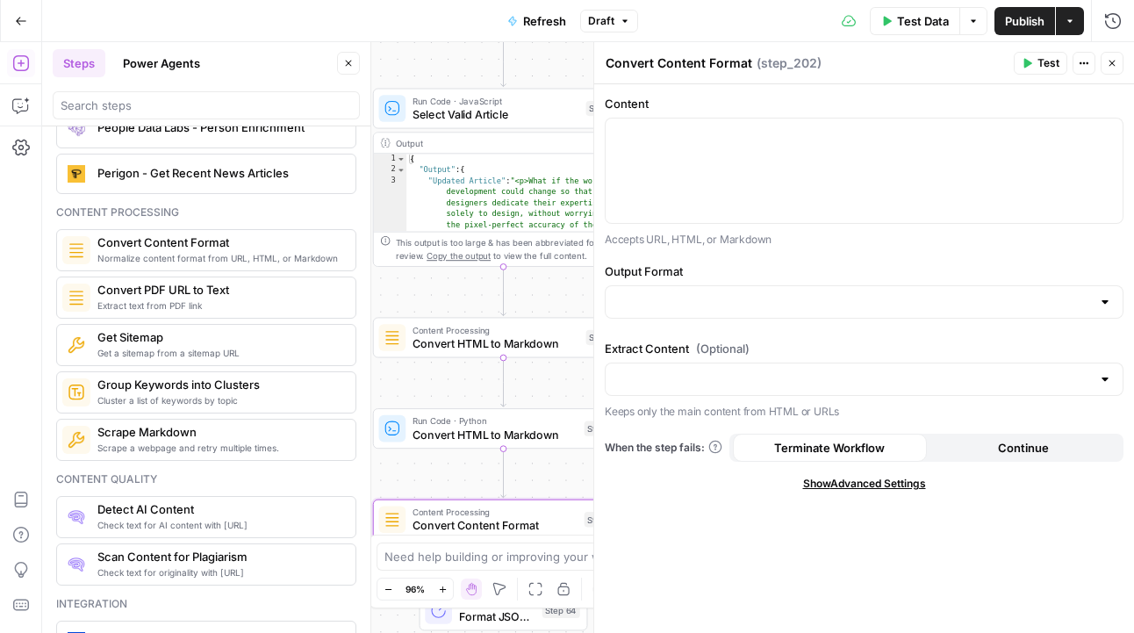
click at [1109, 60] on icon "button" at bounding box center [1112, 63] width 11 height 11
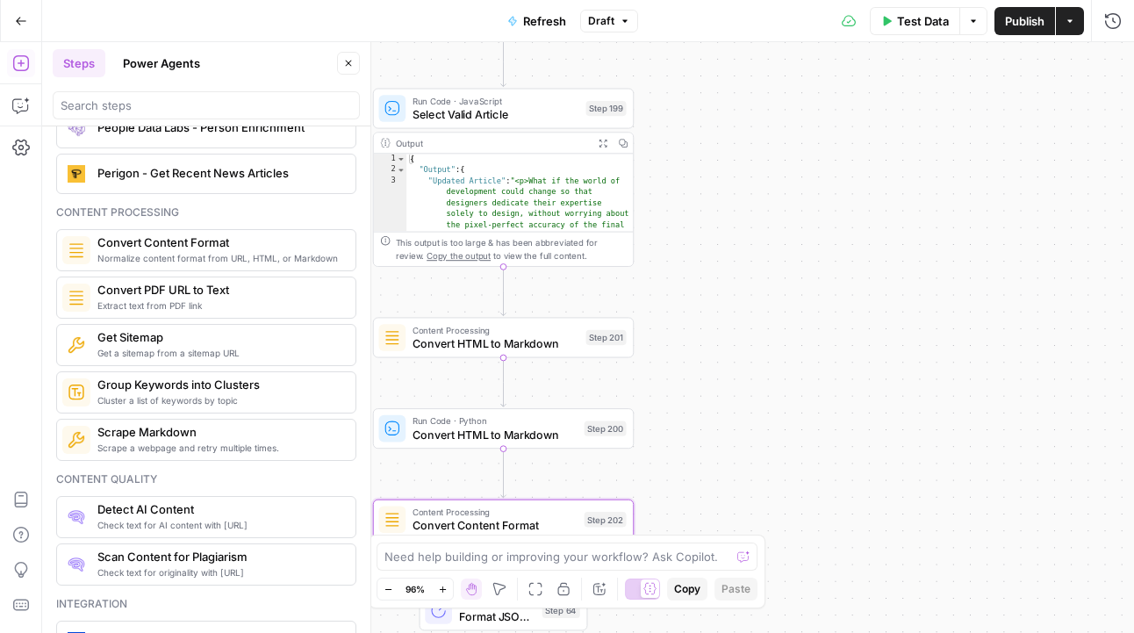
click at [487, 342] on span "Convert HTML to Markdown" at bounding box center [496, 343] width 167 height 17
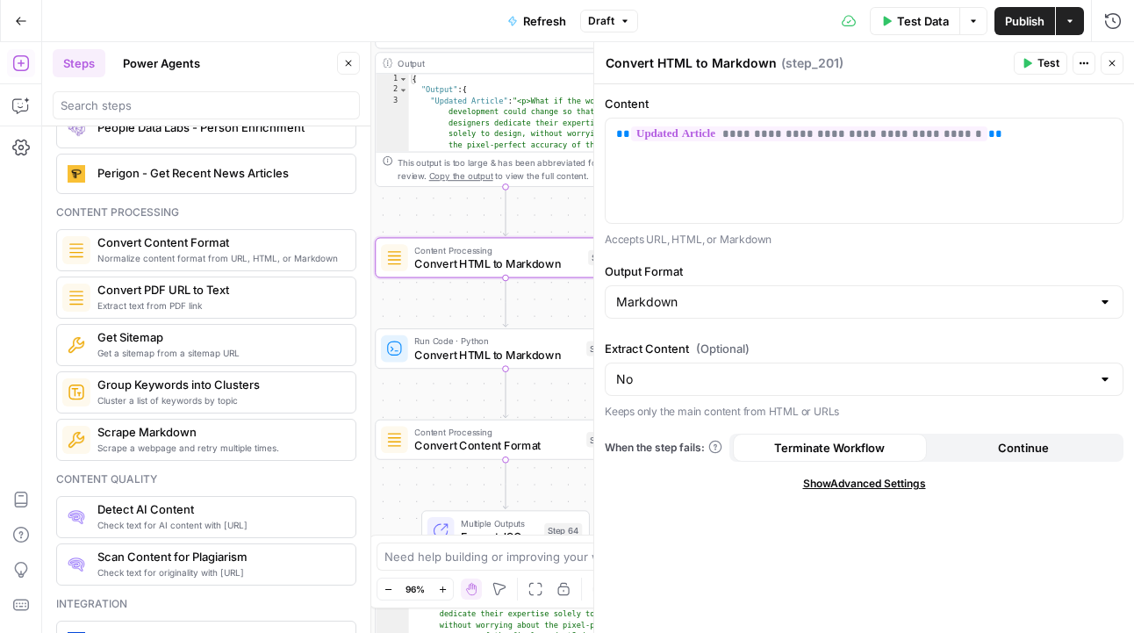
click at [1113, 60] on icon "button" at bounding box center [1112, 63] width 11 height 11
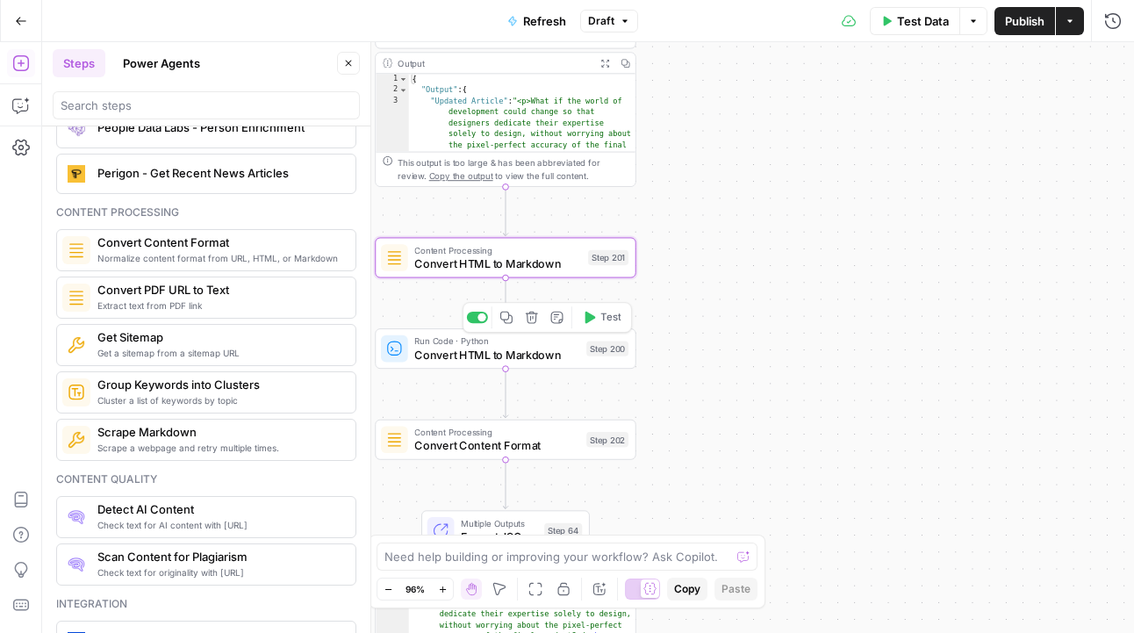
click at [536, 324] on button "Delete step" at bounding box center [532, 317] width 22 height 22
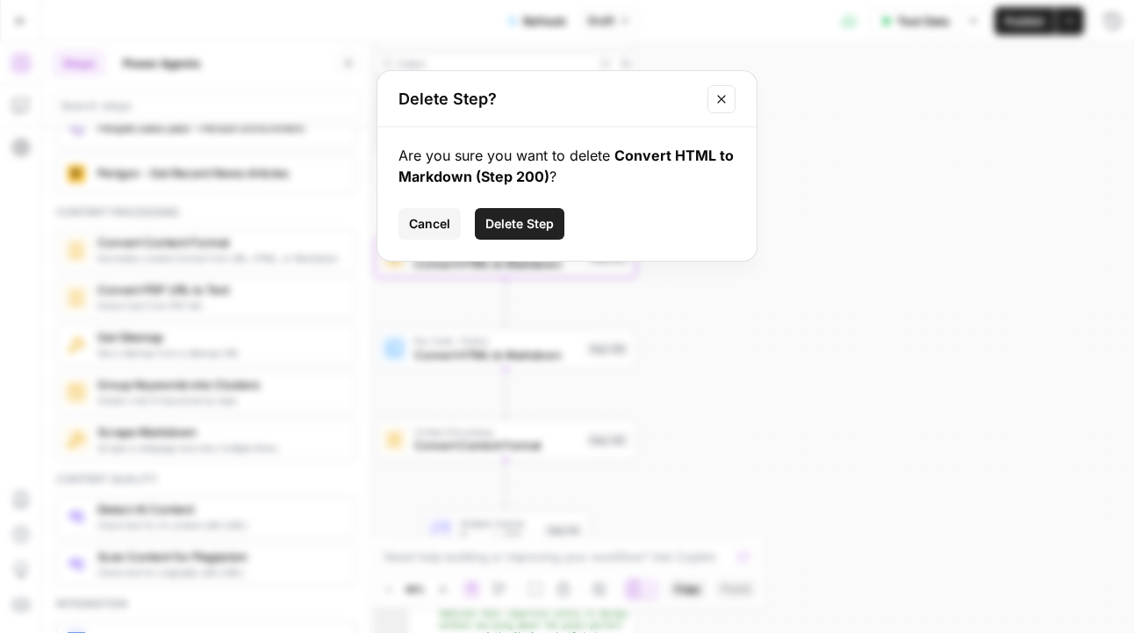
click at [509, 212] on button "Delete Step" at bounding box center [520, 224] width 90 height 32
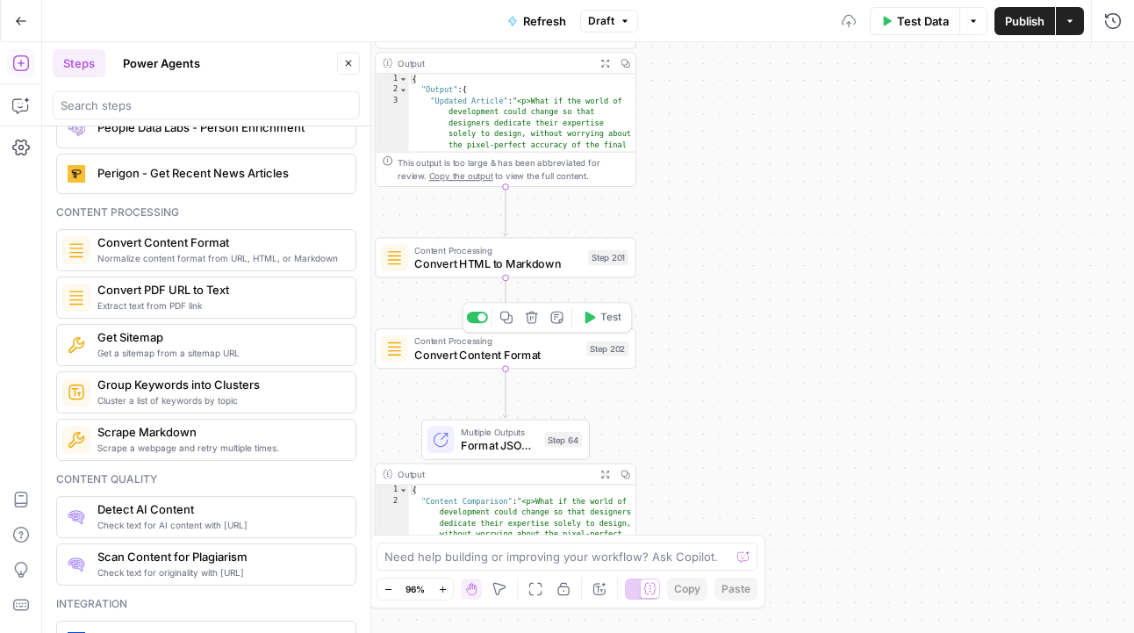
click at [529, 314] on icon "button" at bounding box center [531, 317] width 13 height 13
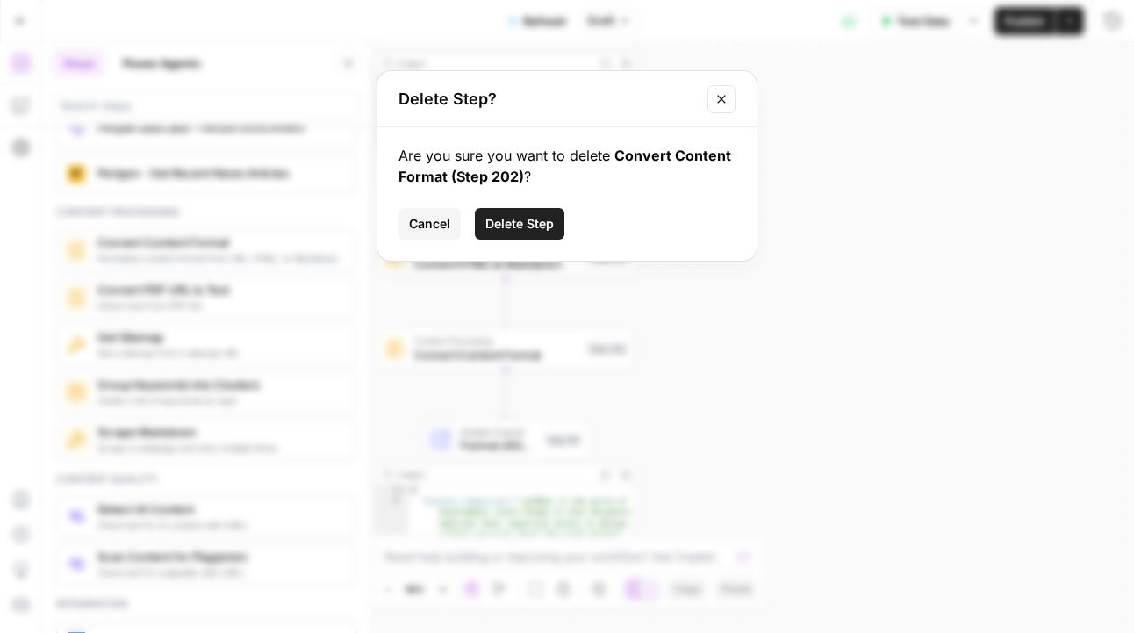
click at [552, 230] on span "Delete Step" at bounding box center [519, 224] width 68 height 18
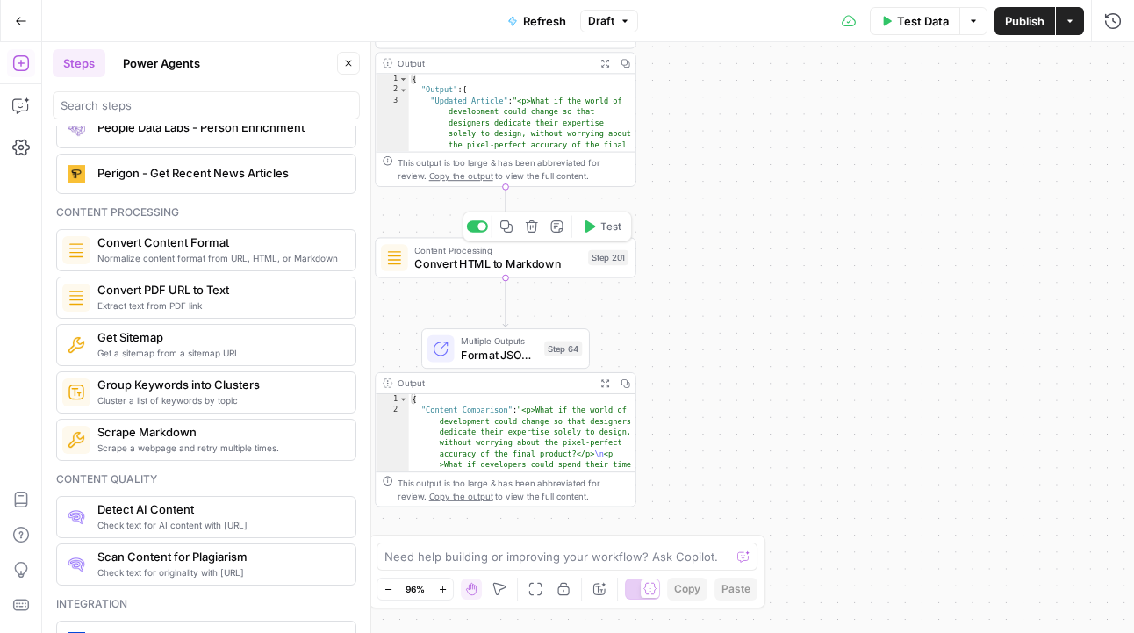
click at [531, 272] on div "Content Processing Convert HTML to Markdown Step 201 Copy step Delete step Add …" at bounding box center [505, 257] width 261 height 40
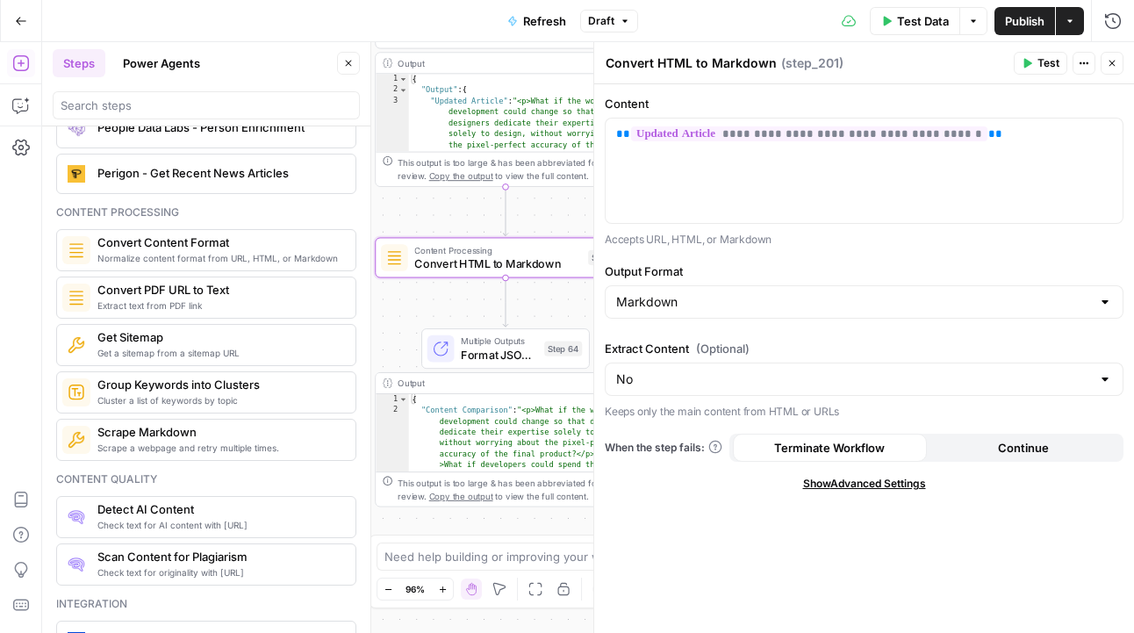
click at [1027, 61] on icon "button" at bounding box center [1028, 64] width 8 height 10
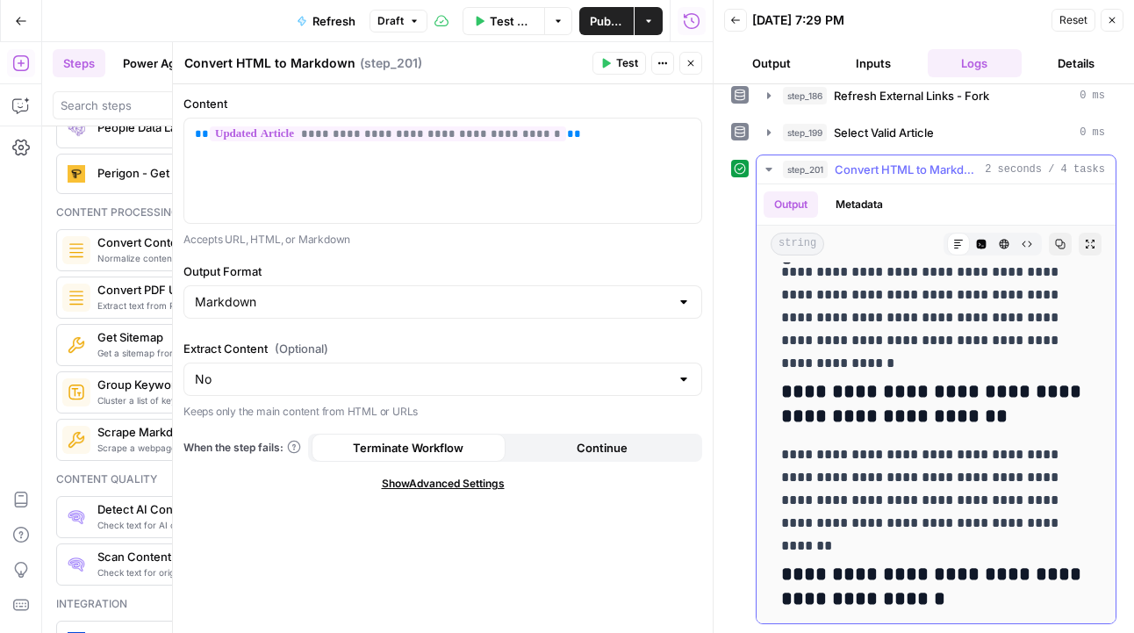
scroll to position [6905, 0]
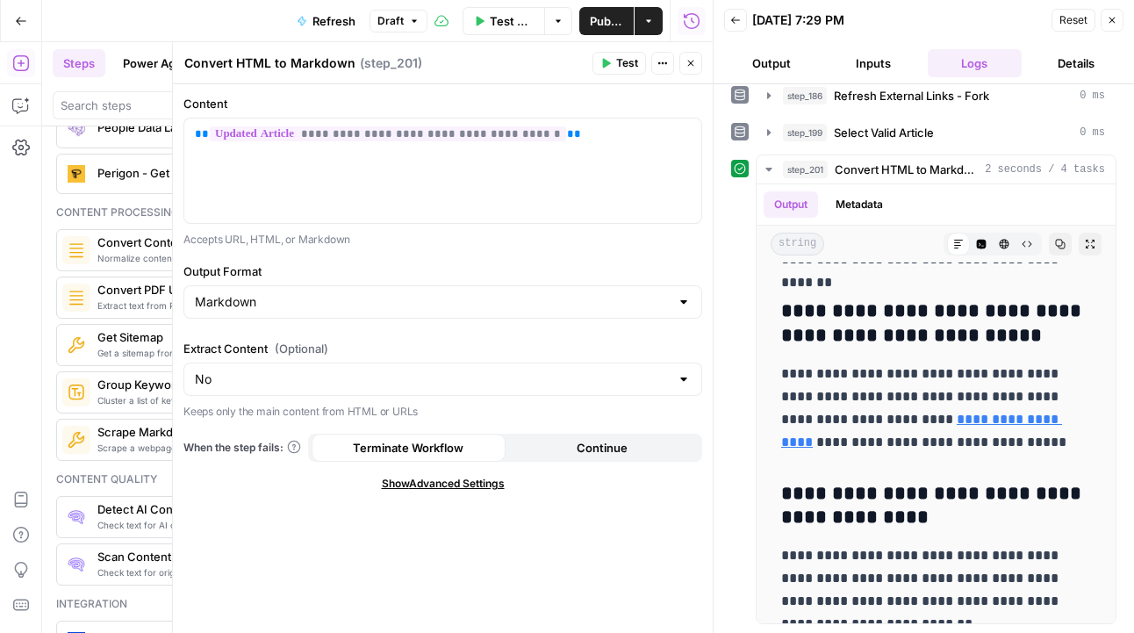
click at [1112, 27] on button "Close" at bounding box center [1112, 20] width 23 height 23
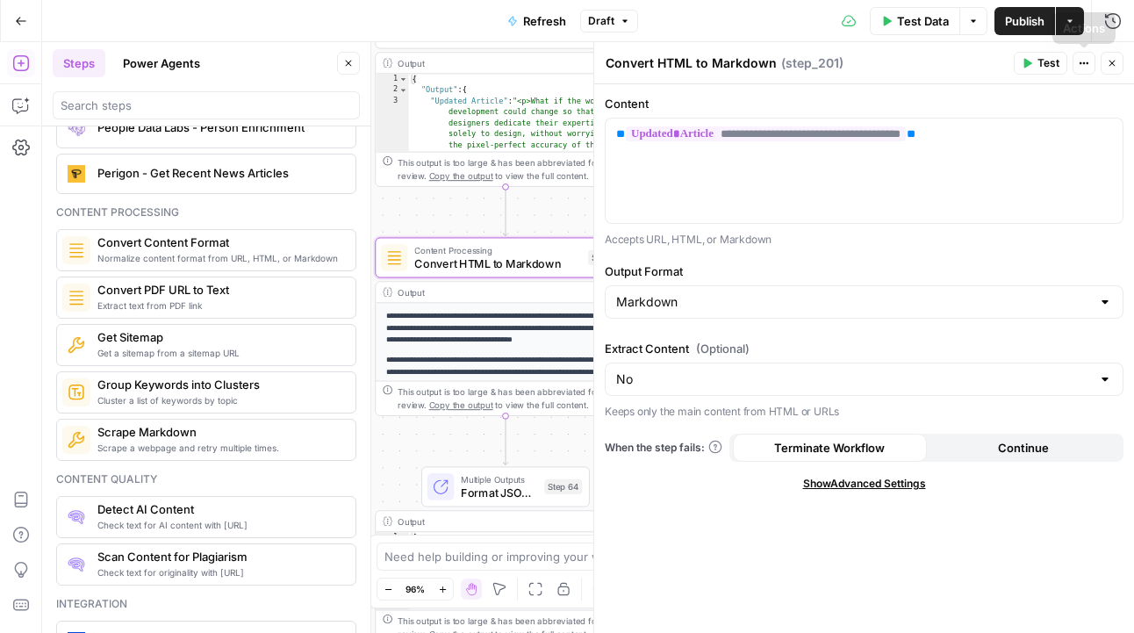
click at [1111, 58] on icon "button" at bounding box center [1112, 63] width 11 height 11
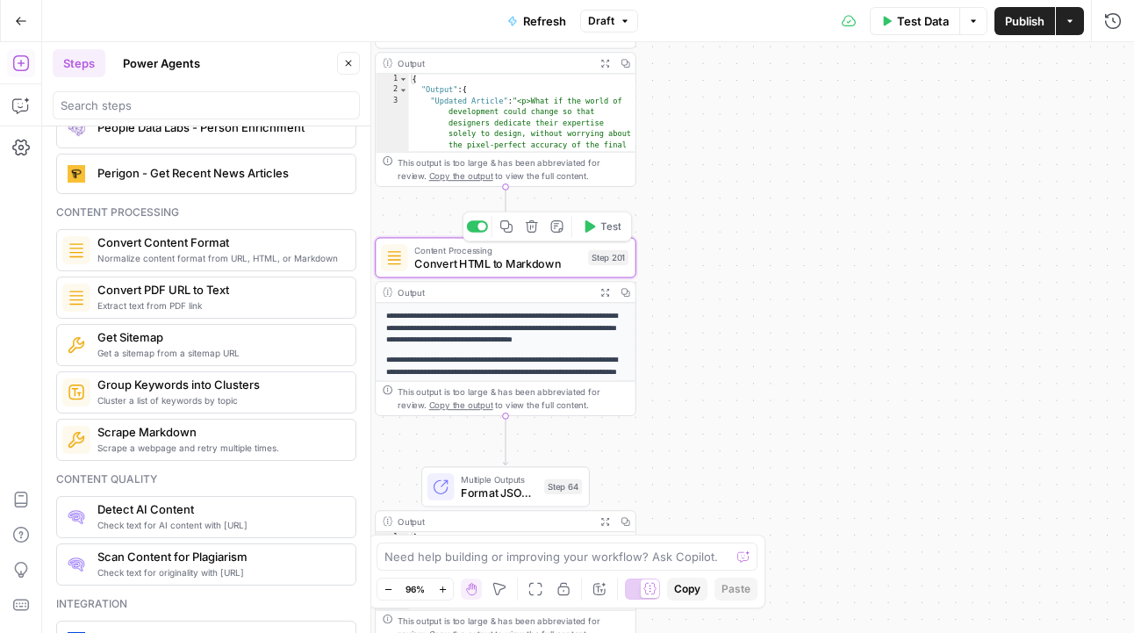
click at [516, 262] on span "Convert HTML to Markdown" at bounding box center [497, 263] width 167 height 17
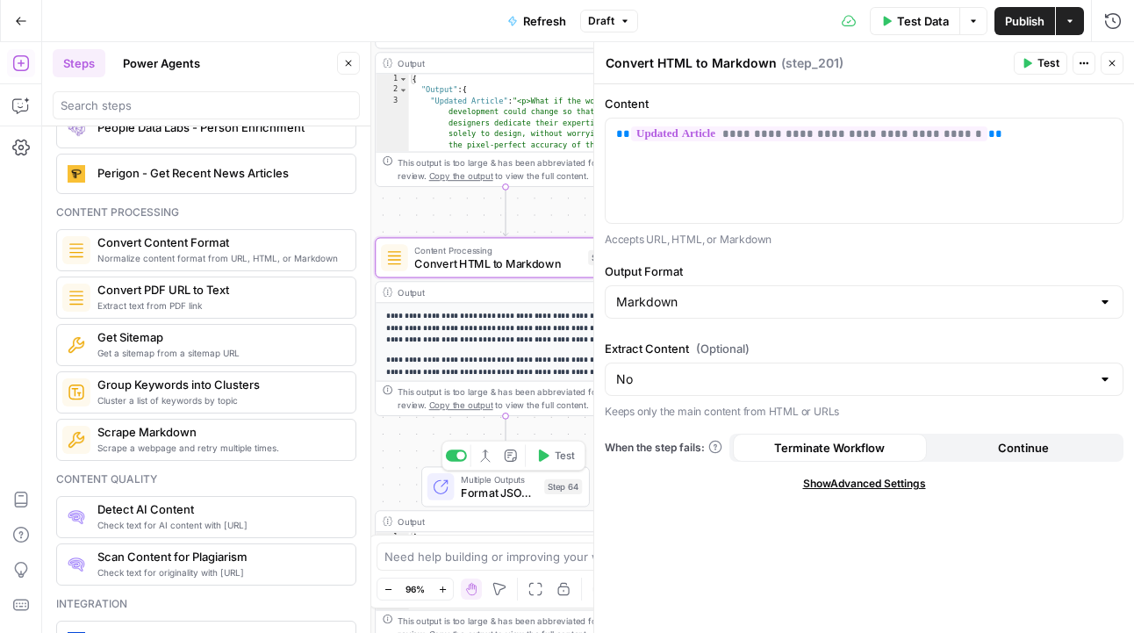
click at [495, 493] on span "Format JSON Summary" at bounding box center [499, 493] width 76 height 17
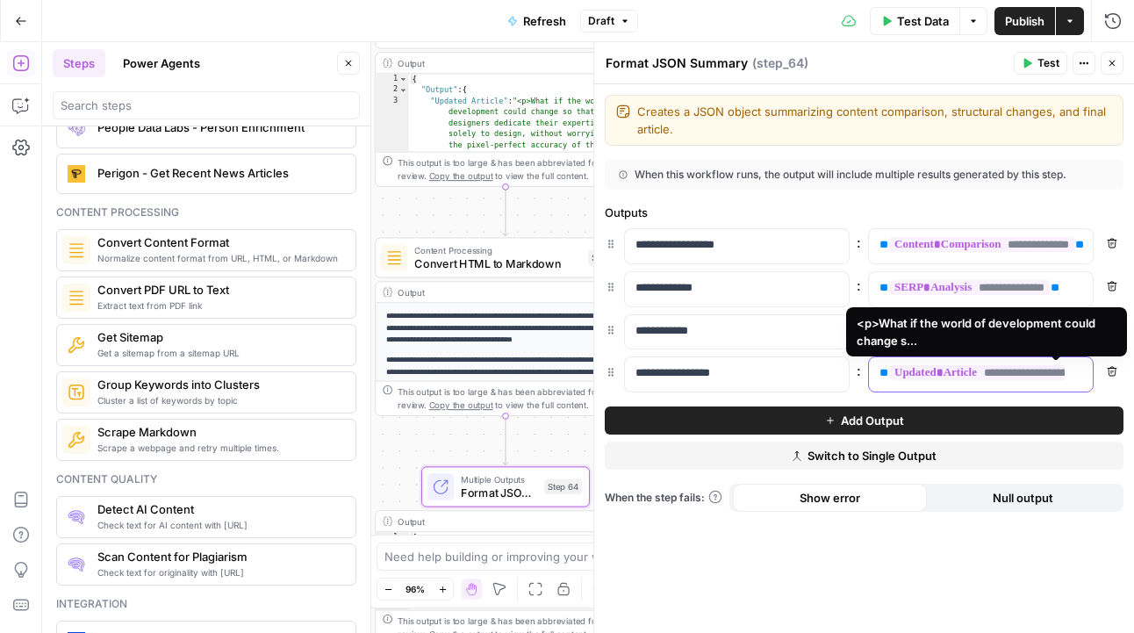
click at [924, 366] on span "**********" at bounding box center [1029, 372] width 280 height 15
click at [1075, 373] on icon "button" at bounding box center [1077, 373] width 9 height 9
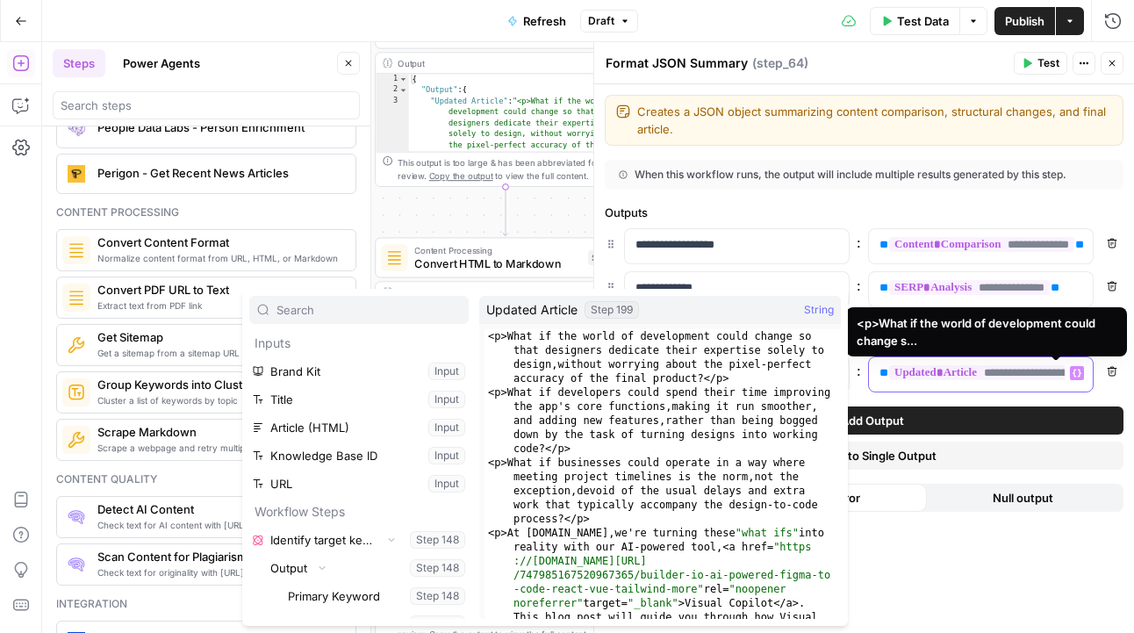
scroll to position [106918, 0]
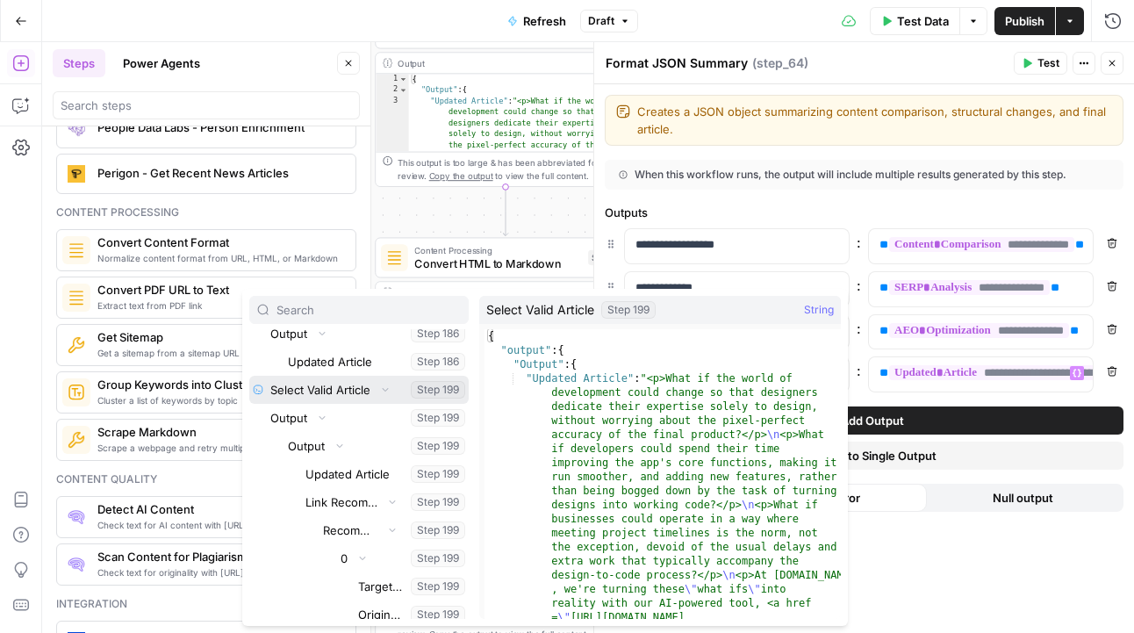
click at [389, 383] on button "Collapse" at bounding box center [385, 389] width 23 height 23
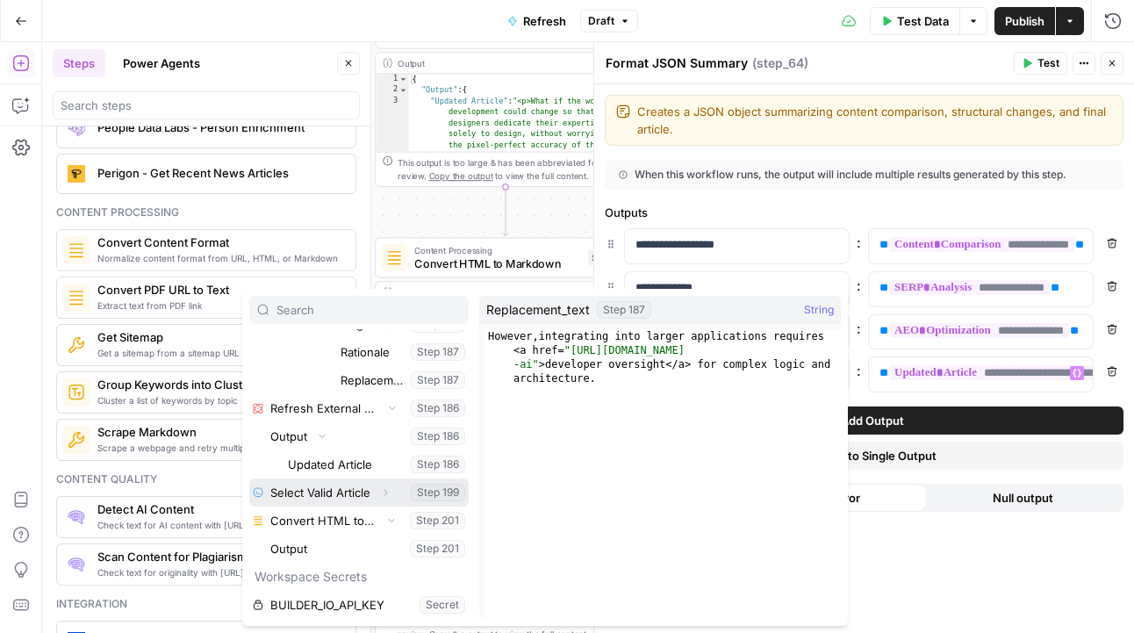
scroll to position [106815, 0]
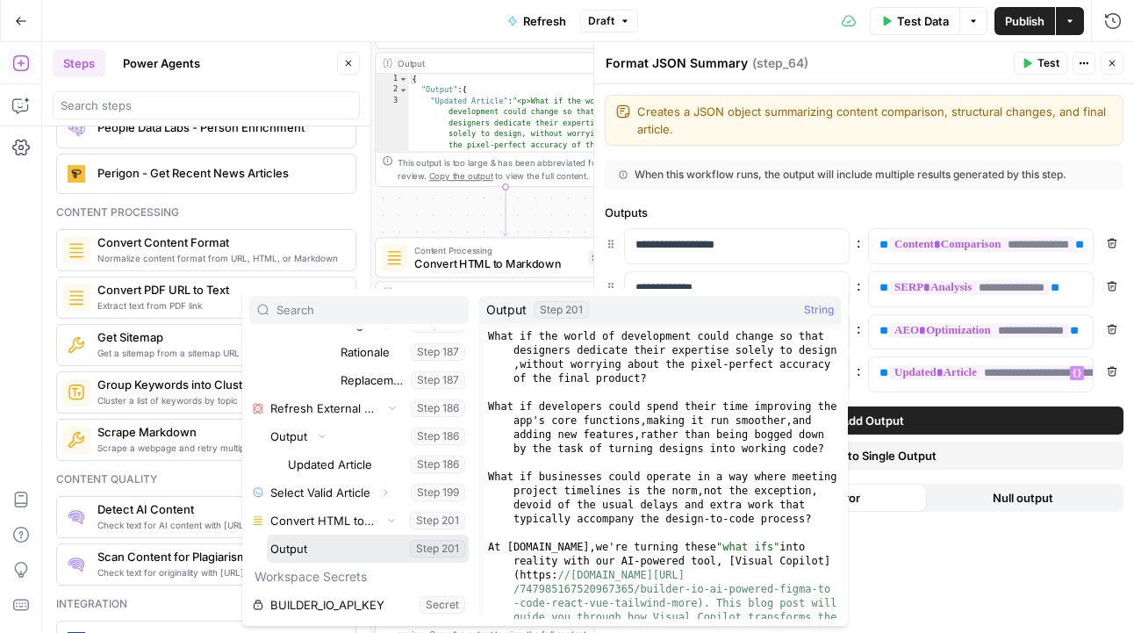
click at [305, 547] on button "Select variable Output" at bounding box center [368, 549] width 202 height 28
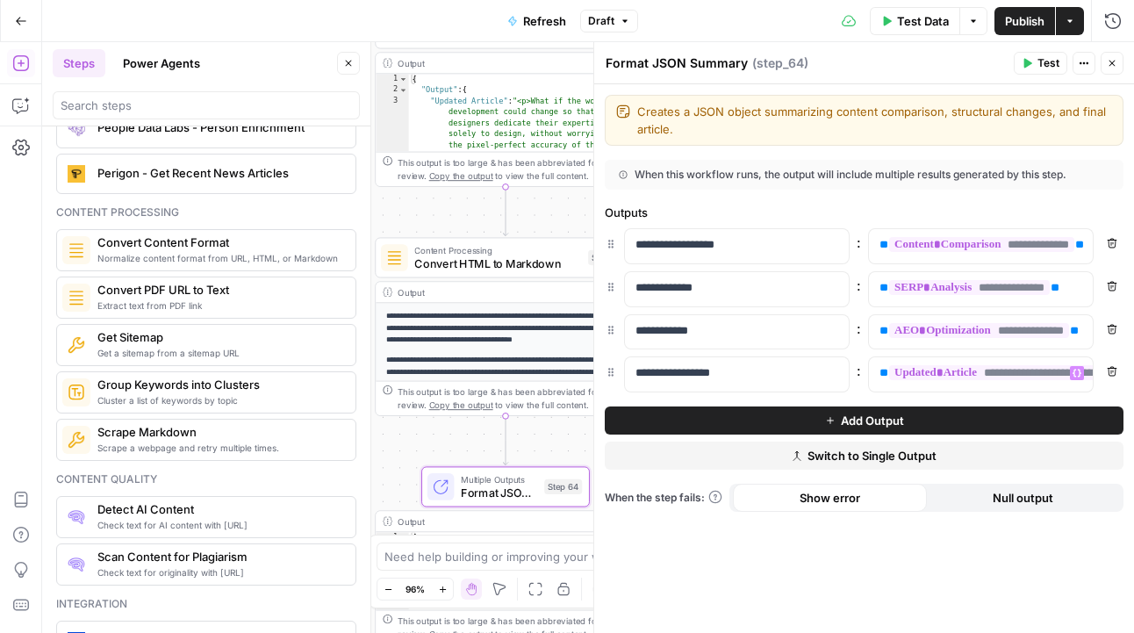
click at [349, 64] on icon "button" at bounding box center [349, 64] width 6 height 6
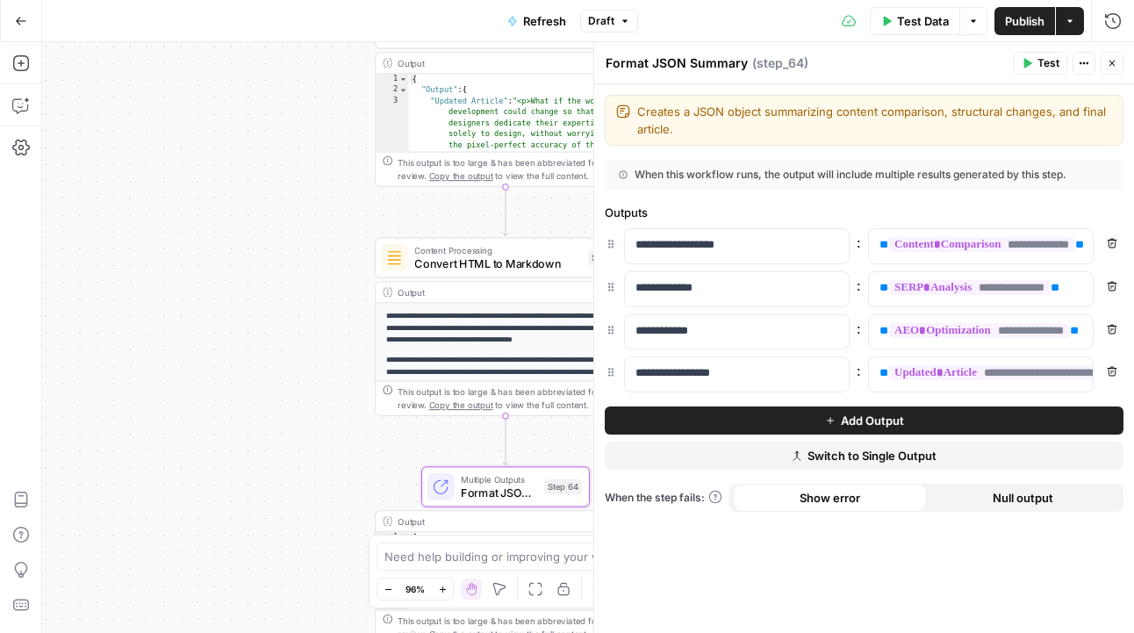
click at [630, 22] on button "Draft" at bounding box center [609, 21] width 58 height 23
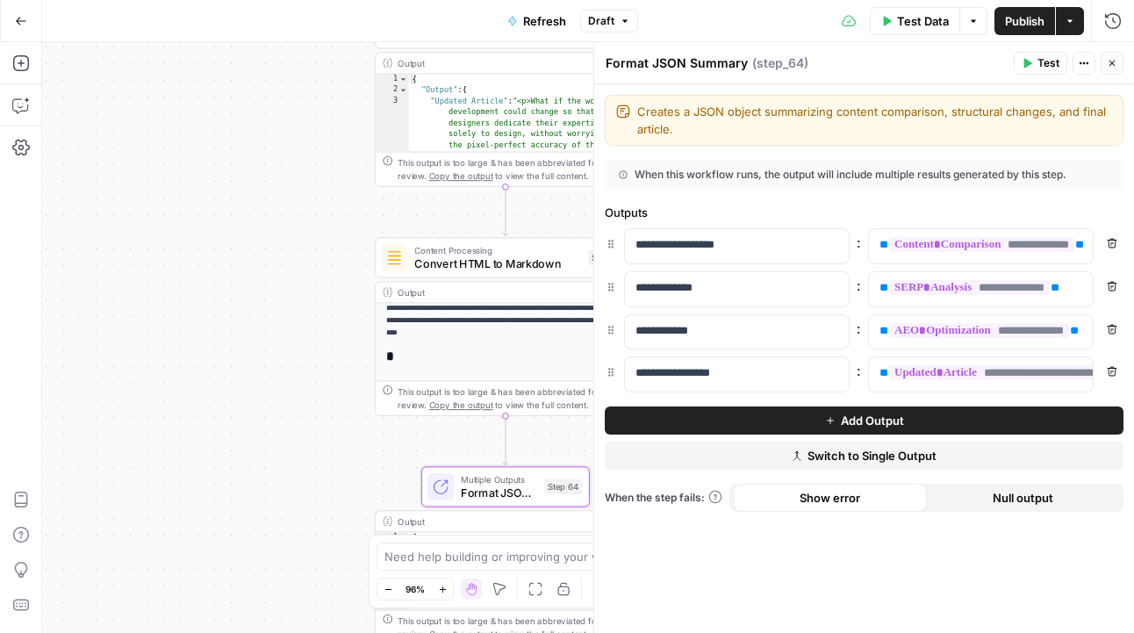
scroll to position [199, 0]
click at [517, 255] on span "Convert HTML to Markdown" at bounding box center [497, 263] width 167 height 17
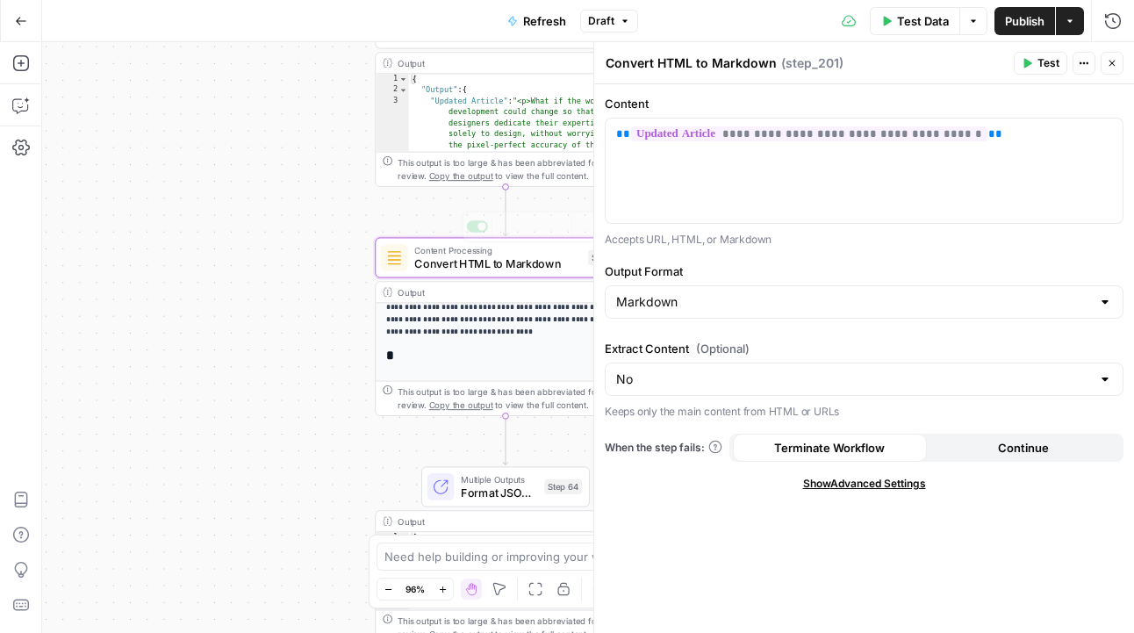
click at [477, 322] on p "**********" at bounding box center [506, 307] width 240 height 61
click at [291, 302] on div "Workflow Input Settings Inputs Power Agent Identify target keywords - Fork Step…" at bounding box center [588, 337] width 1092 height 591
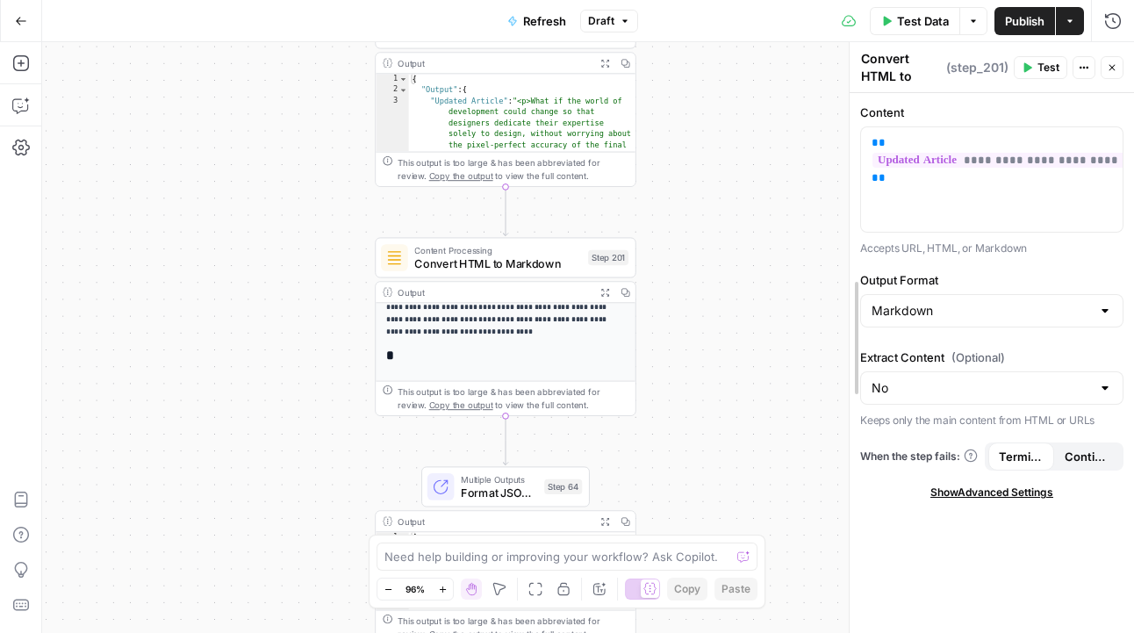
drag, startPoint x: 593, startPoint y: 195, endPoint x: 848, endPoint y: 206, distance: 255.7
drag, startPoint x: 607, startPoint y: 288, endPoint x: 679, endPoint y: 268, distance: 74.8
click at [607, 288] on icon "button" at bounding box center [605, 292] width 8 height 8
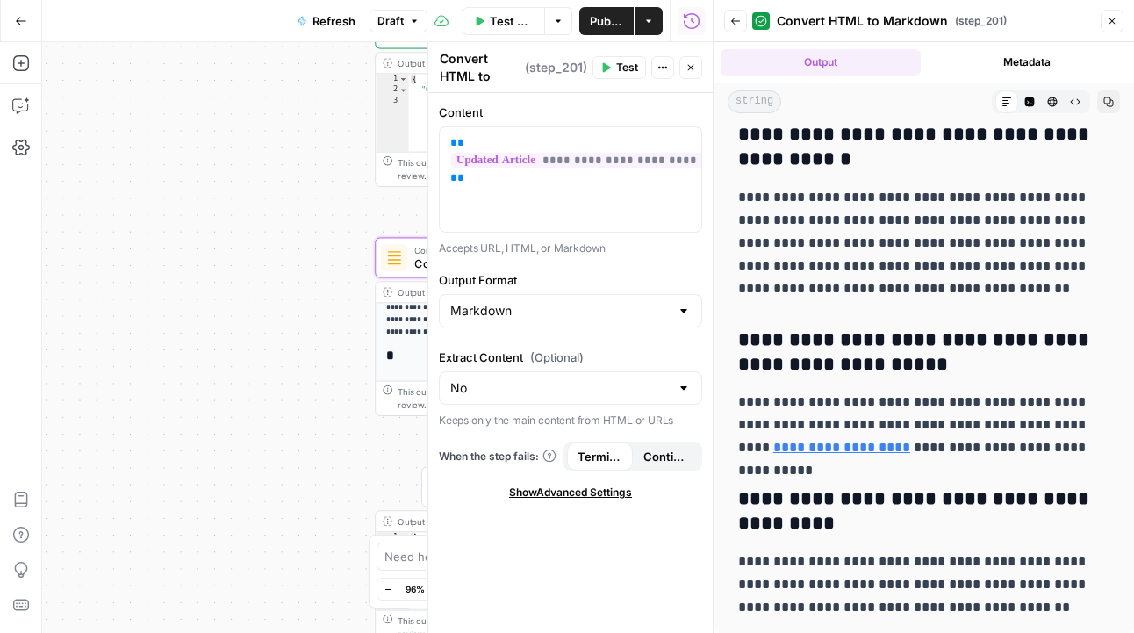
scroll to position [6018, 0]
click at [1117, 21] on span "Close" at bounding box center [1117, 21] width 1 height 1
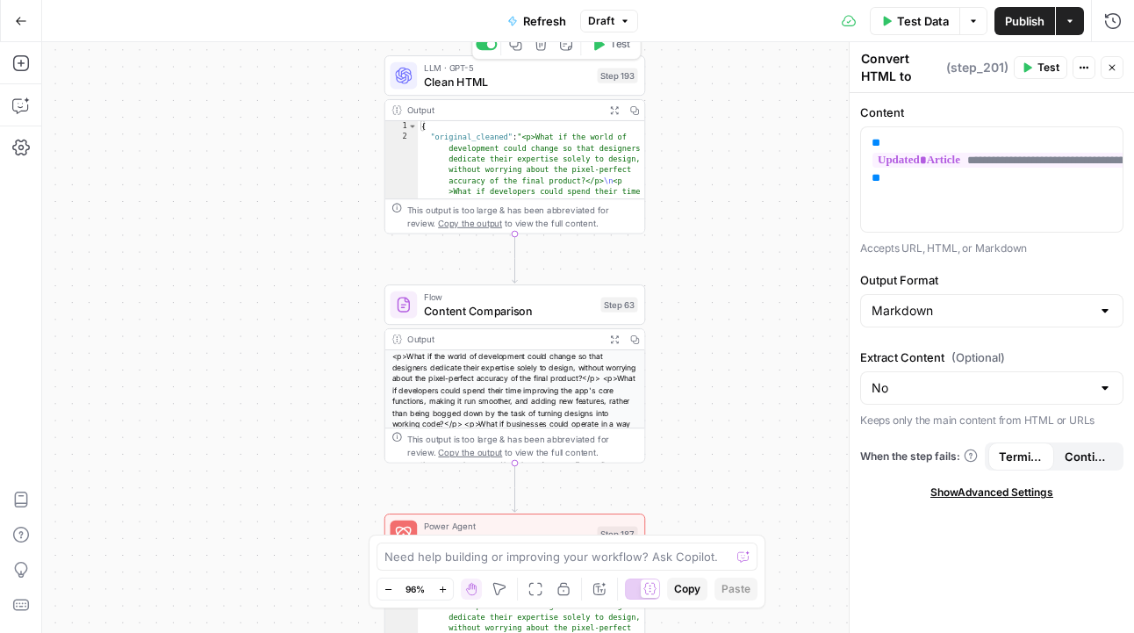
click at [528, 81] on span "Clean HTML" at bounding box center [507, 81] width 167 height 17
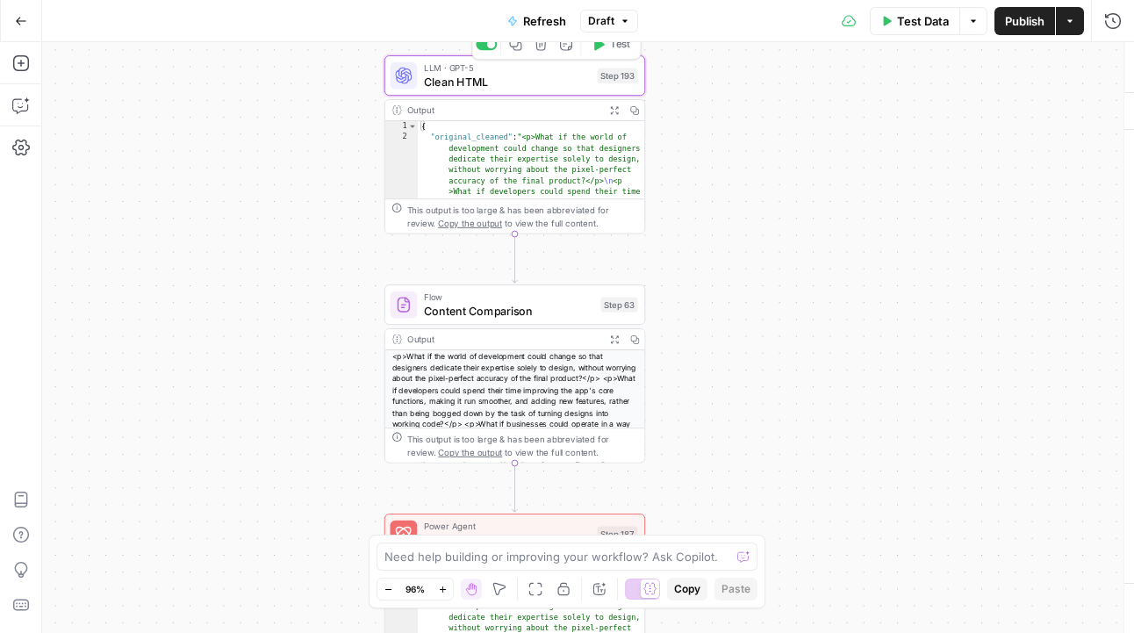
type textarea "Clean HTML"
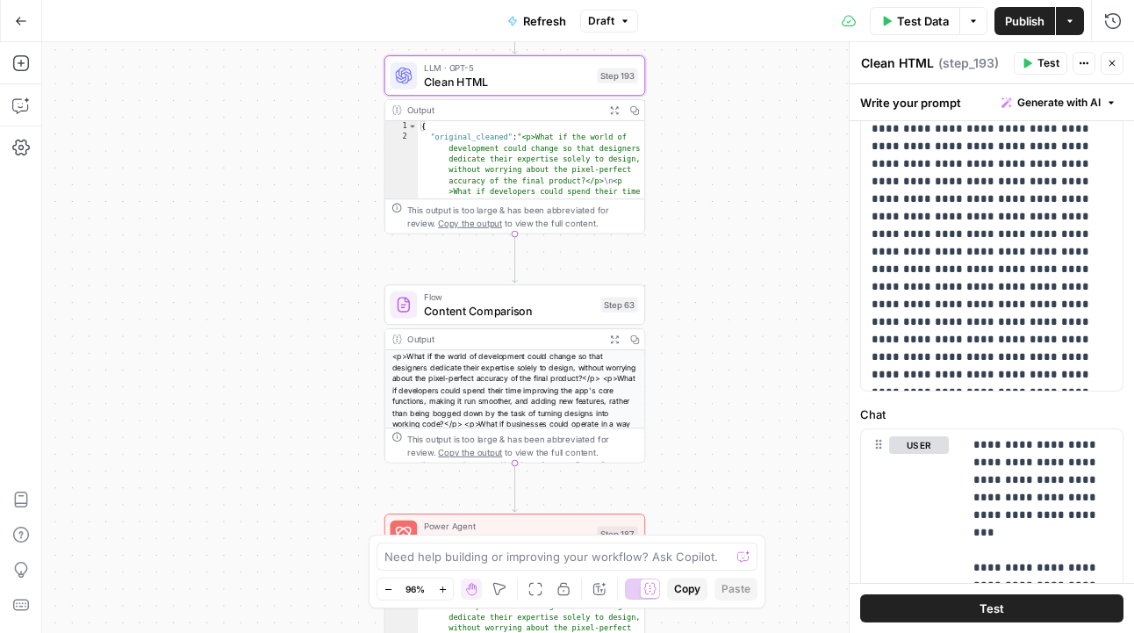
scroll to position [165, 0]
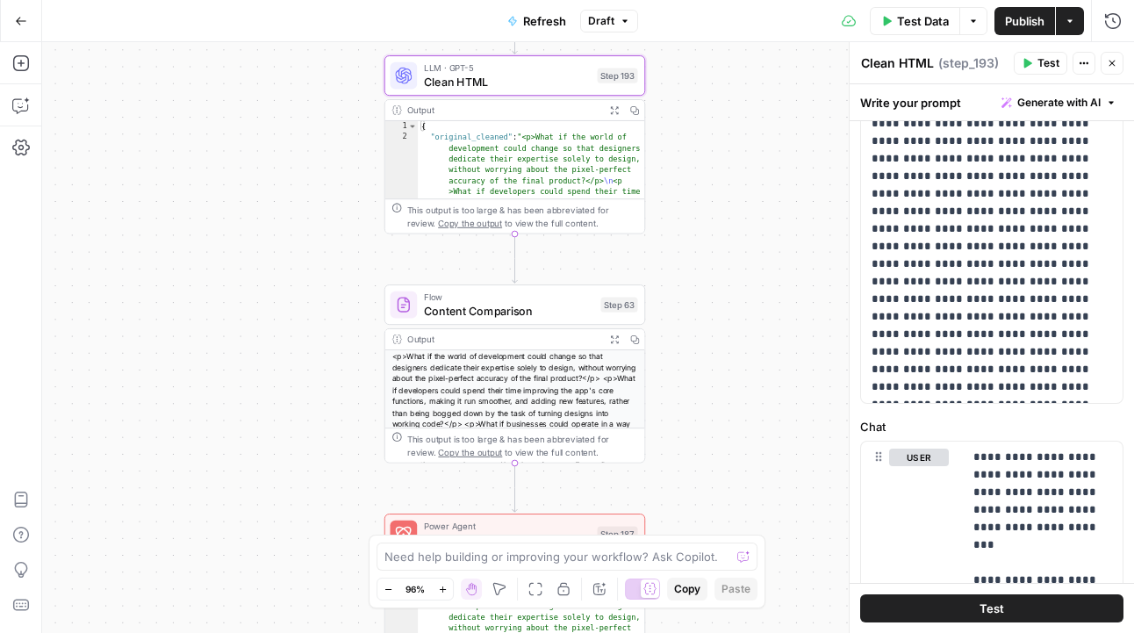
click at [1116, 68] on icon "button" at bounding box center [1112, 63] width 11 height 11
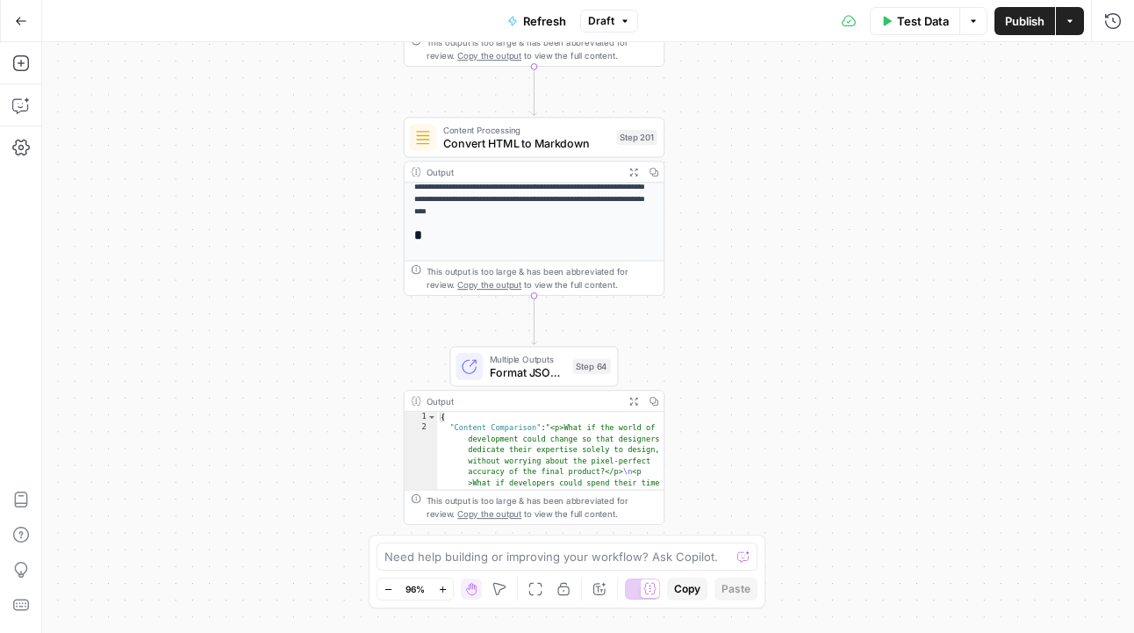
click at [628, 174] on button "Expand Output" at bounding box center [633, 172] width 20 height 20
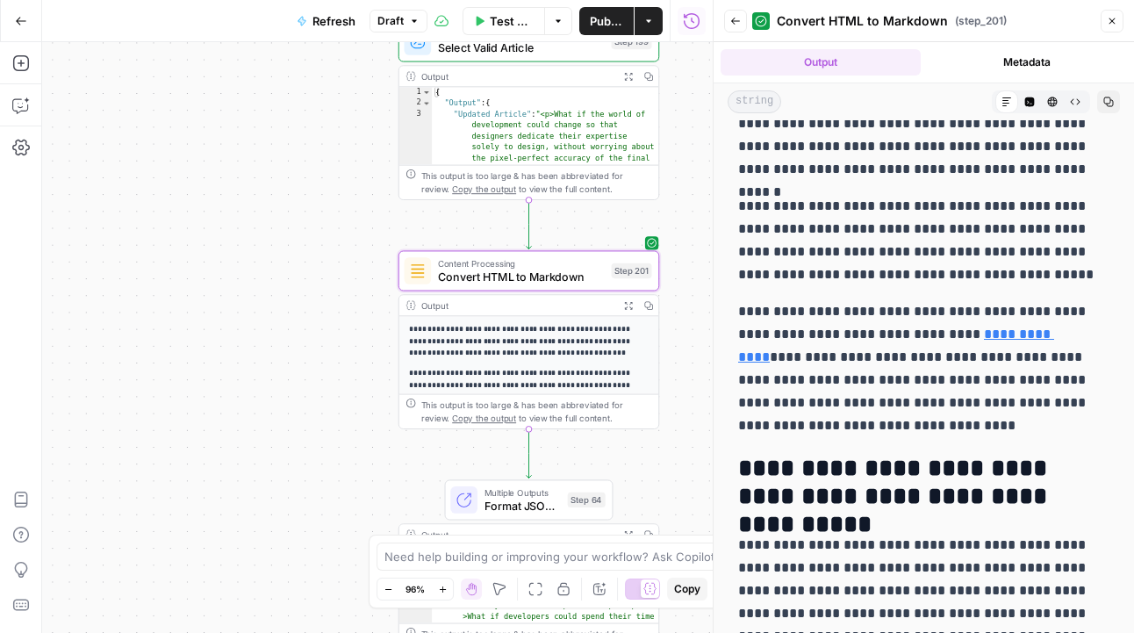
scroll to position [0, 0]
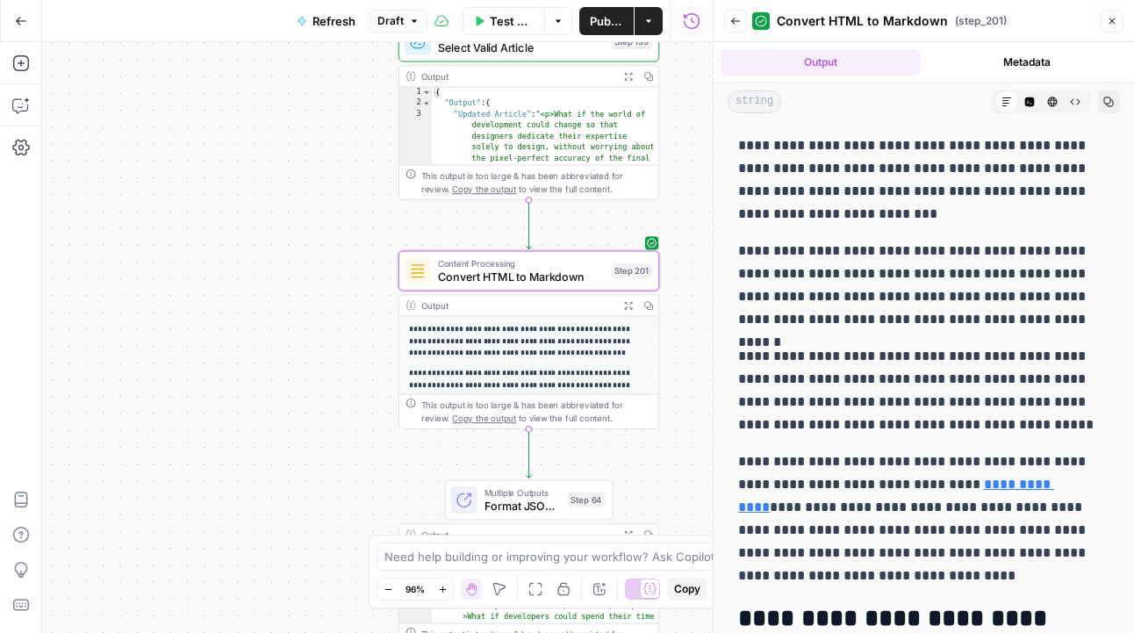
click at [1116, 19] on icon "button" at bounding box center [1112, 21] width 11 height 11
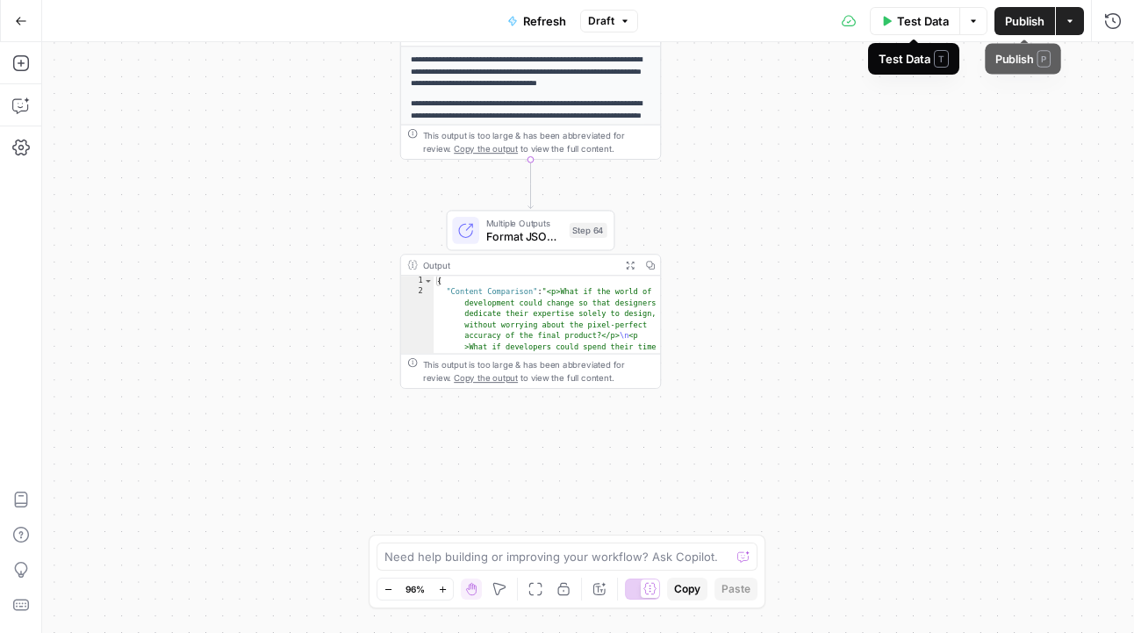
click at [1040, 27] on span "Publish" at bounding box center [1025, 21] width 40 height 18
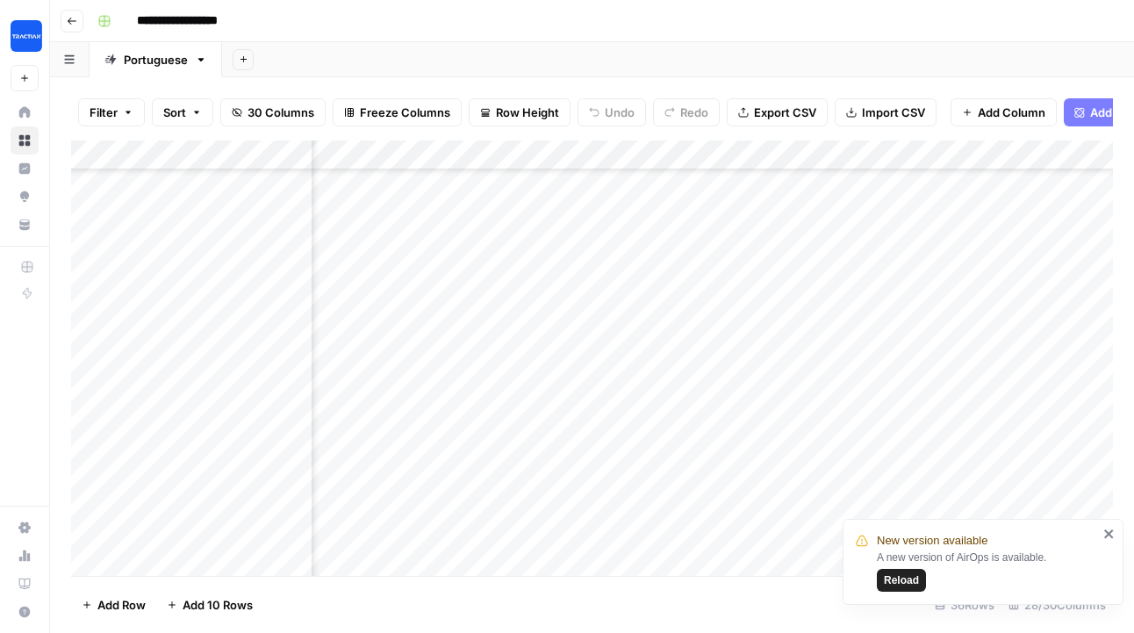
scroll to position [1399, 1893]
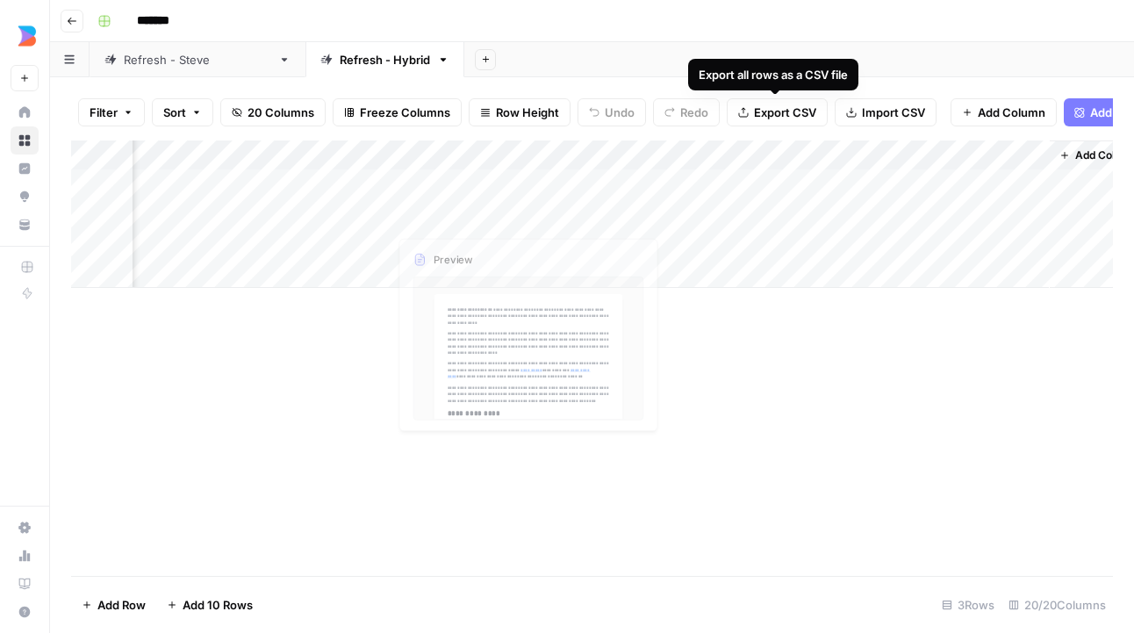
scroll to position [0, 2495]
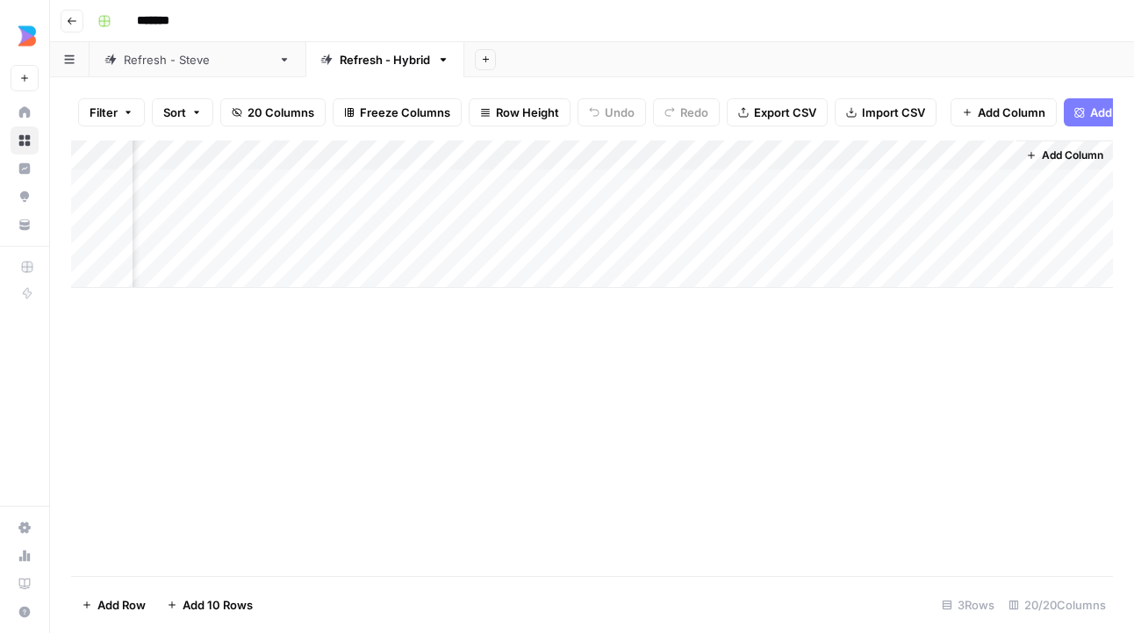
click at [350, 157] on div "Add Column" at bounding box center [592, 213] width 1042 height 147
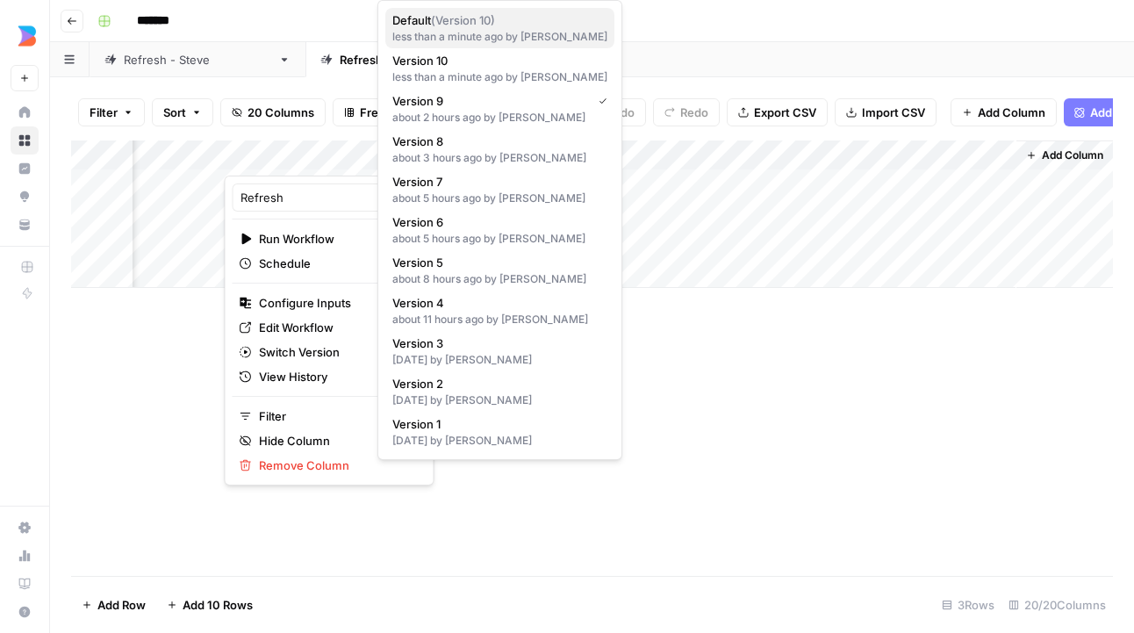
click at [468, 28] on span "Default ( Version 10 )" at bounding box center [496, 20] width 208 height 18
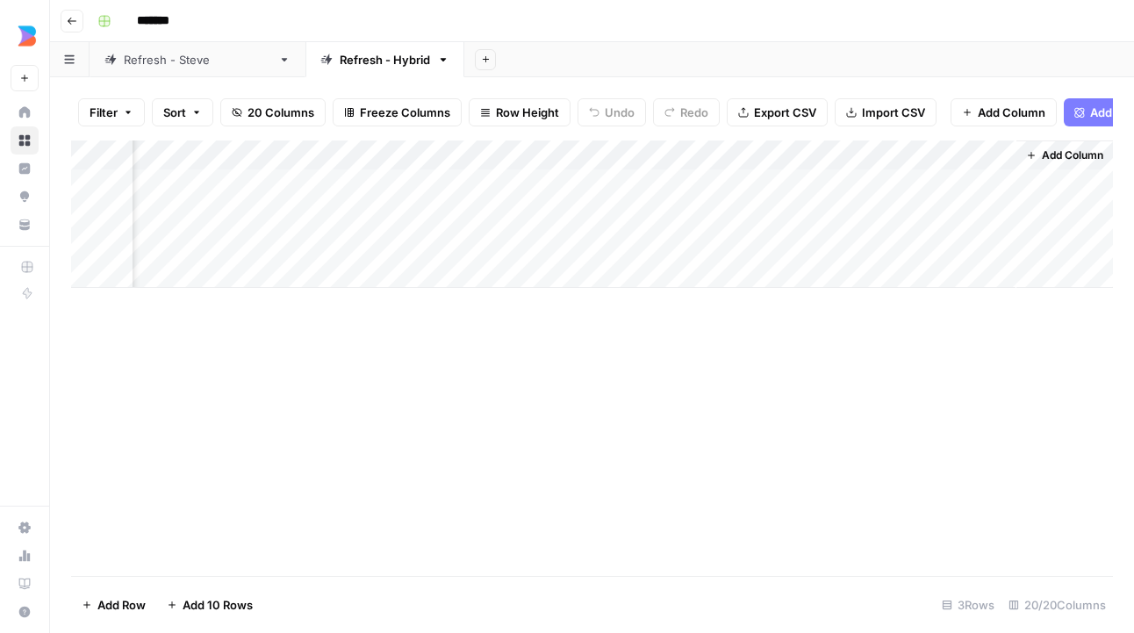
click at [346, 150] on div "Add Column" at bounding box center [592, 213] width 1042 height 147
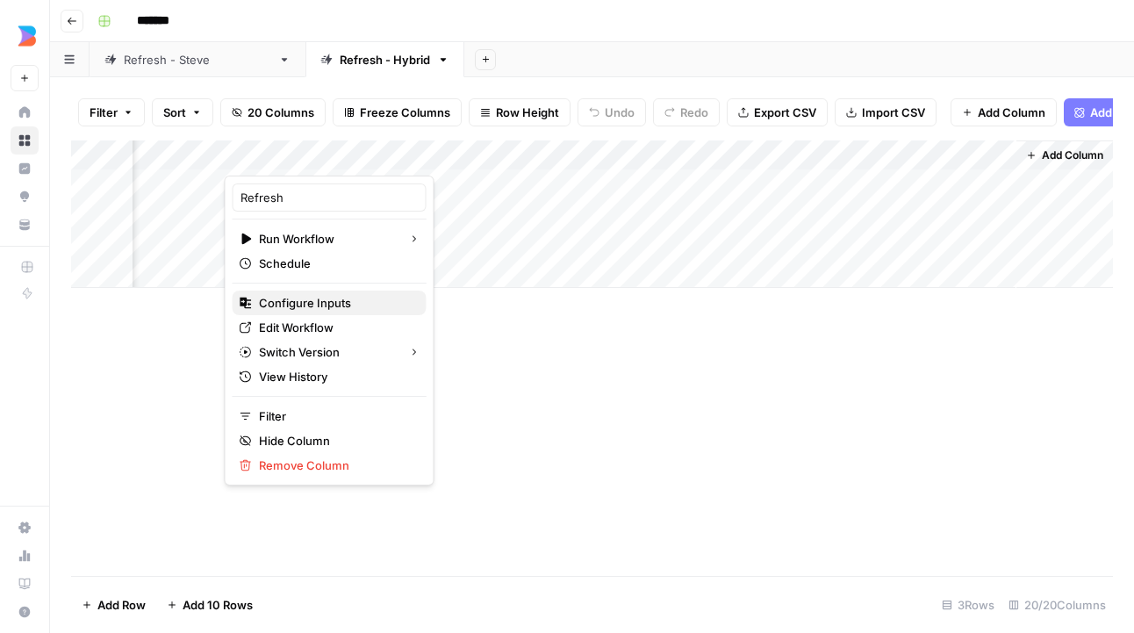
click at [332, 304] on span "Configure Inputs" at bounding box center [336, 303] width 154 height 18
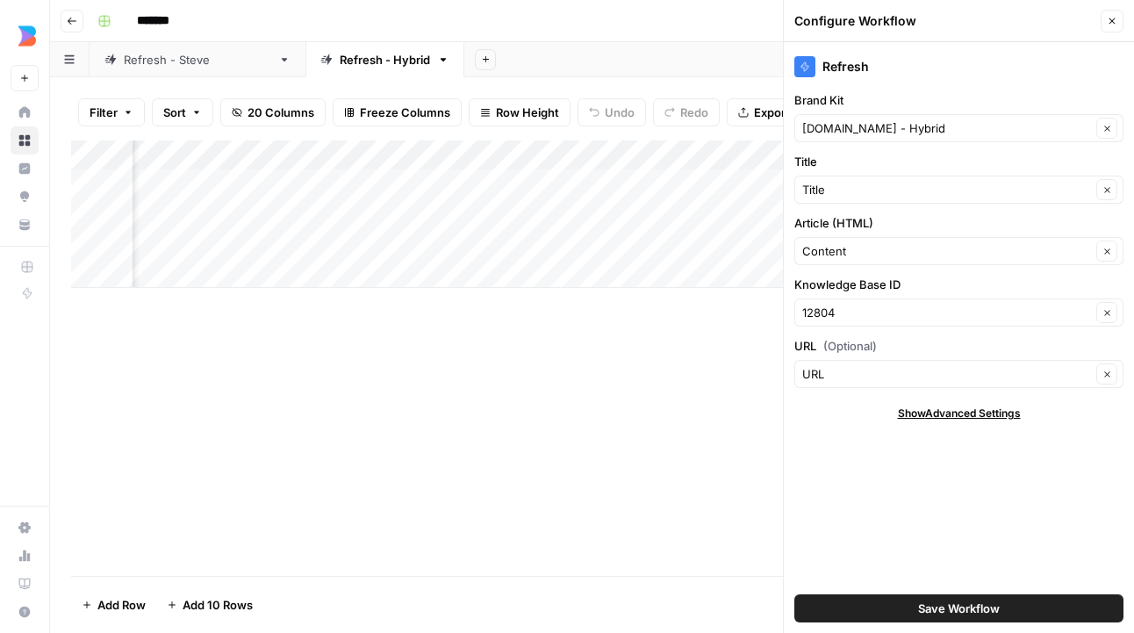
drag, startPoint x: 1117, startPoint y: 17, endPoint x: 883, endPoint y: 87, distance: 244.7
click at [1117, 17] on button "Close" at bounding box center [1112, 21] width 23 height 23
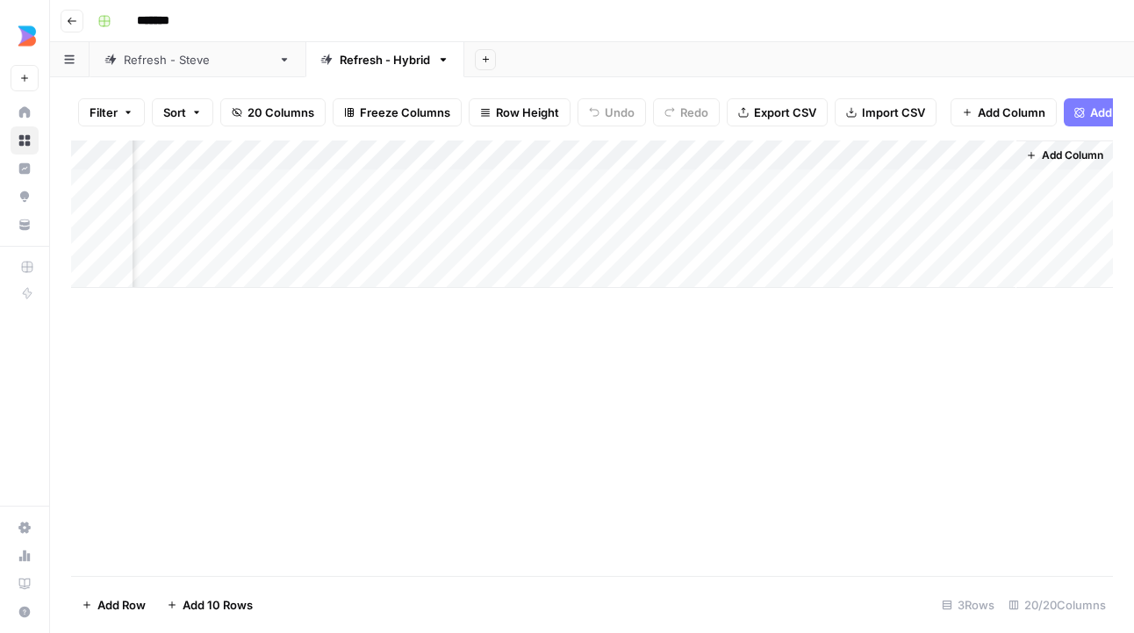
click at [366, 154] on div "Add Column" at bounding box center [592, 213] width 1042 height 147
click at [433, 201] on span "All Rows" at bounding box center [430, 196] width 111 height 18
